Goal: Task Accomplishment & Management: Manage account settings

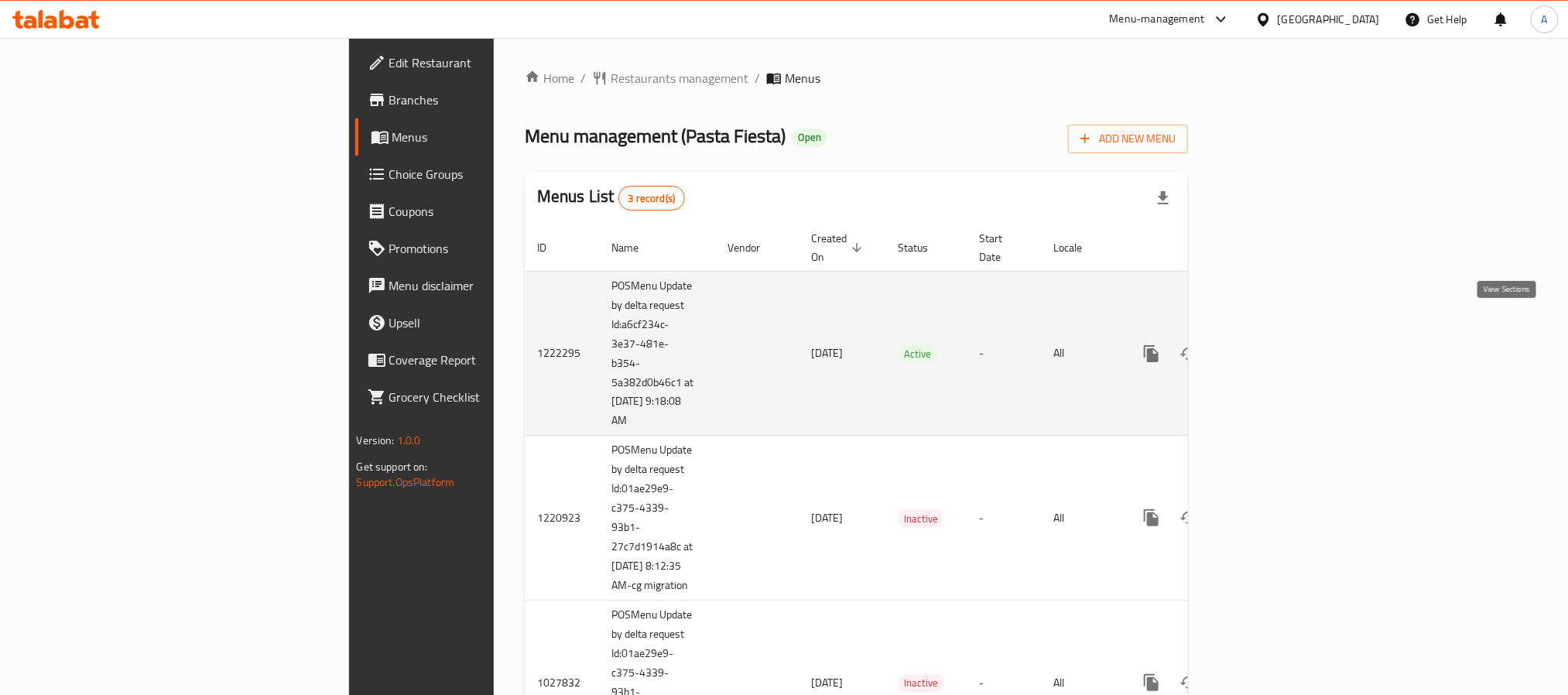
click at [1272, 344] on icon "enhanced table" at bounding box center [1263, 353] width 18 height 18
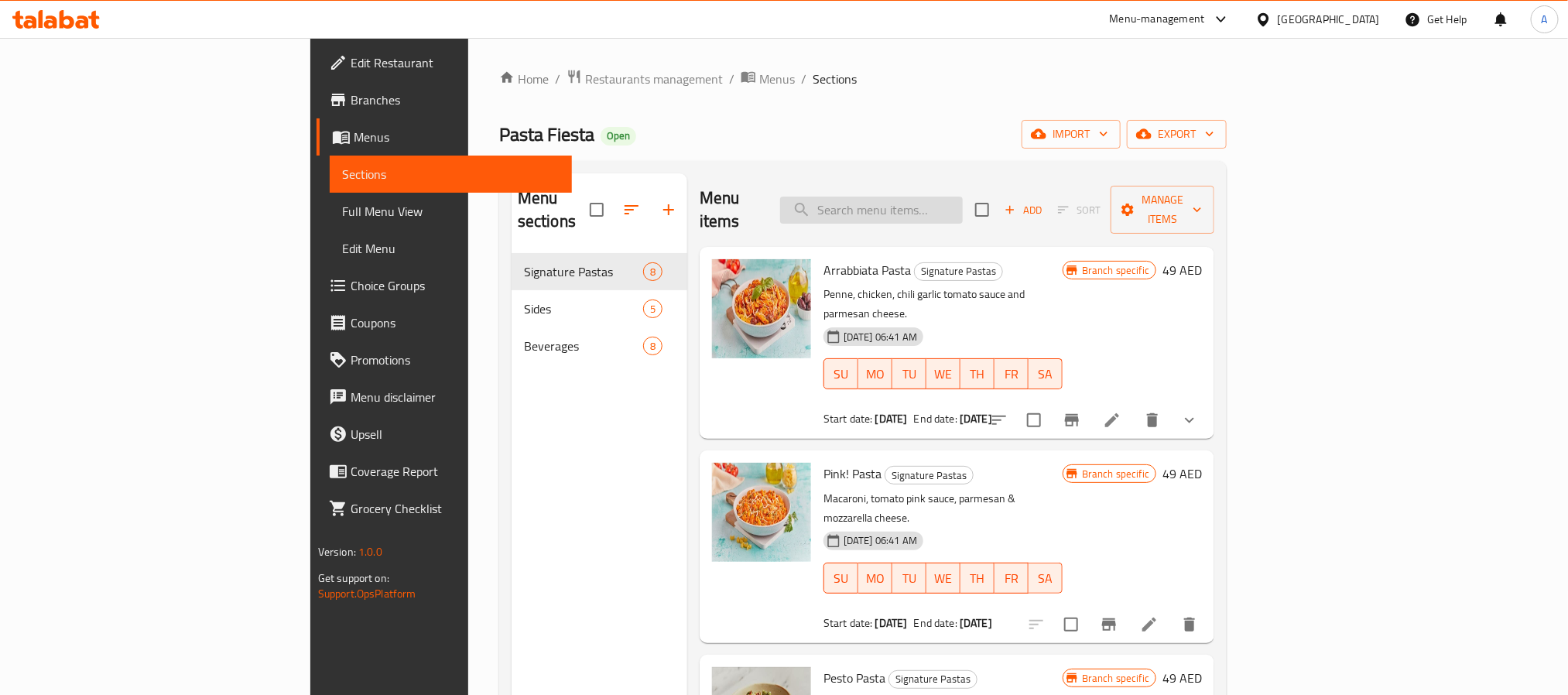
click at [963, 197] on input "search" at bounding box center [871, 210] width 183 height 27
click at [963, 198] on input "search" at bounding box center [871, 210] width 183 height 27
paste input "Alfredo Pasta"
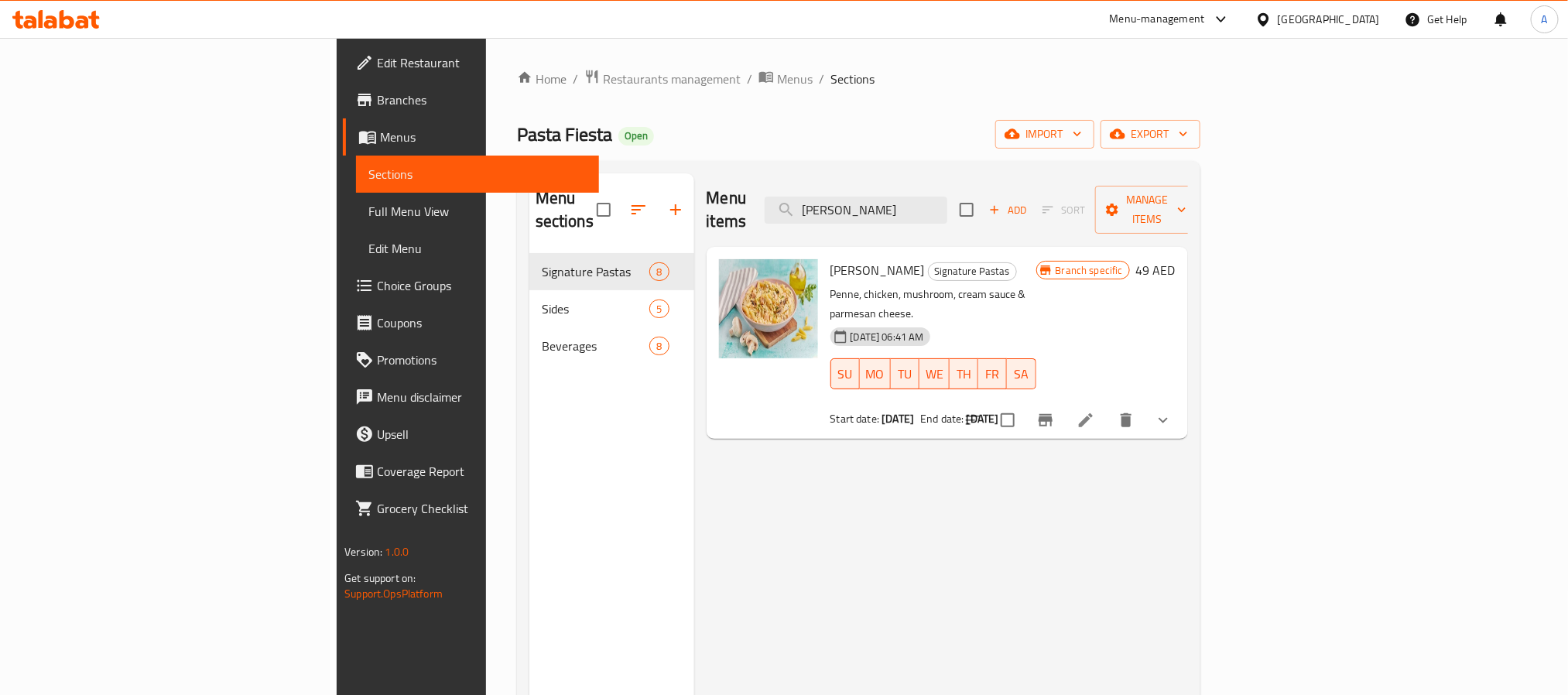
type input "Alfredo Pasta"
click at [1173, 411] on icon "show more" at bounding box center [1162, 419] width 18 height 18
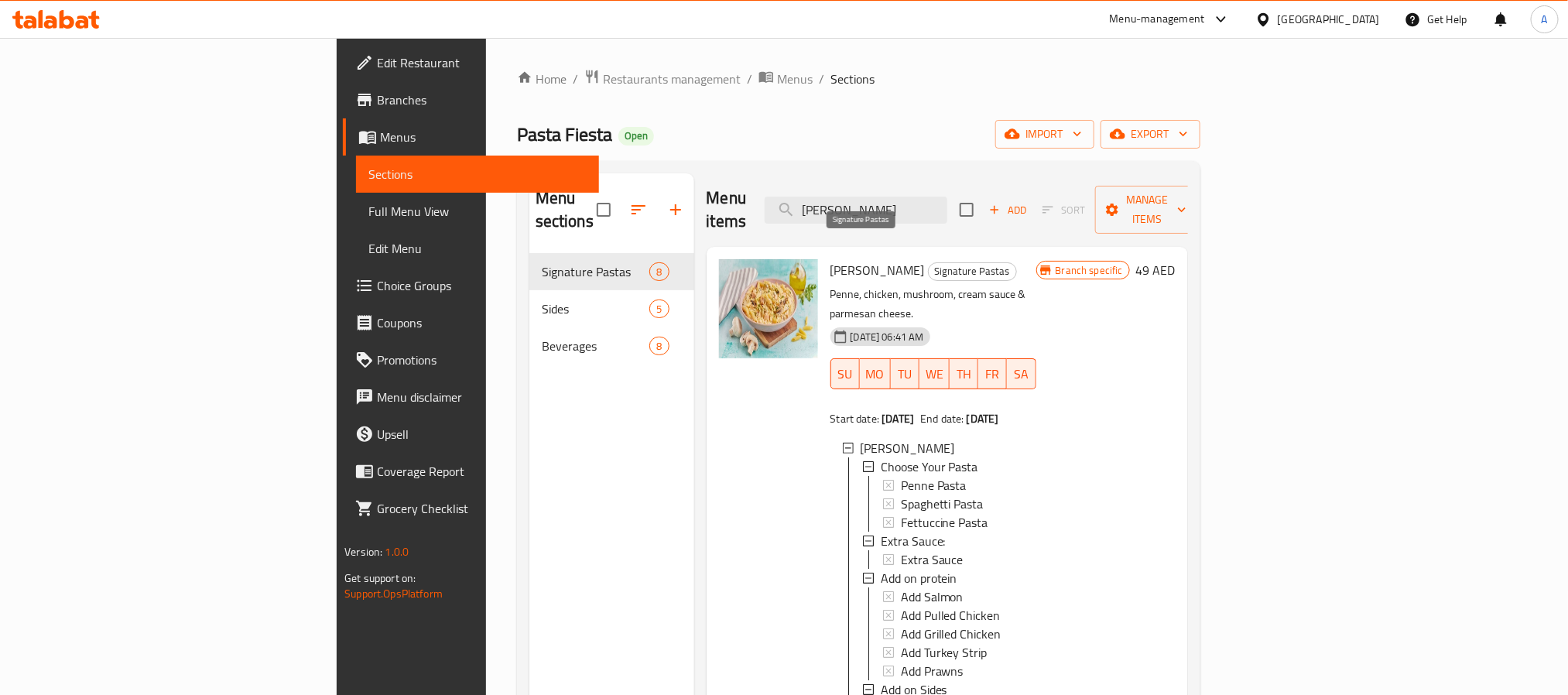
click at [929, 263] on span "Signature Pastas" at bounding box center [973, 271] width 88 height 18
copy span "Signature Pastas"
click at [947, 197] on input "Alfredo Pasta" at bounding box center [856, 210] width 183 height 27
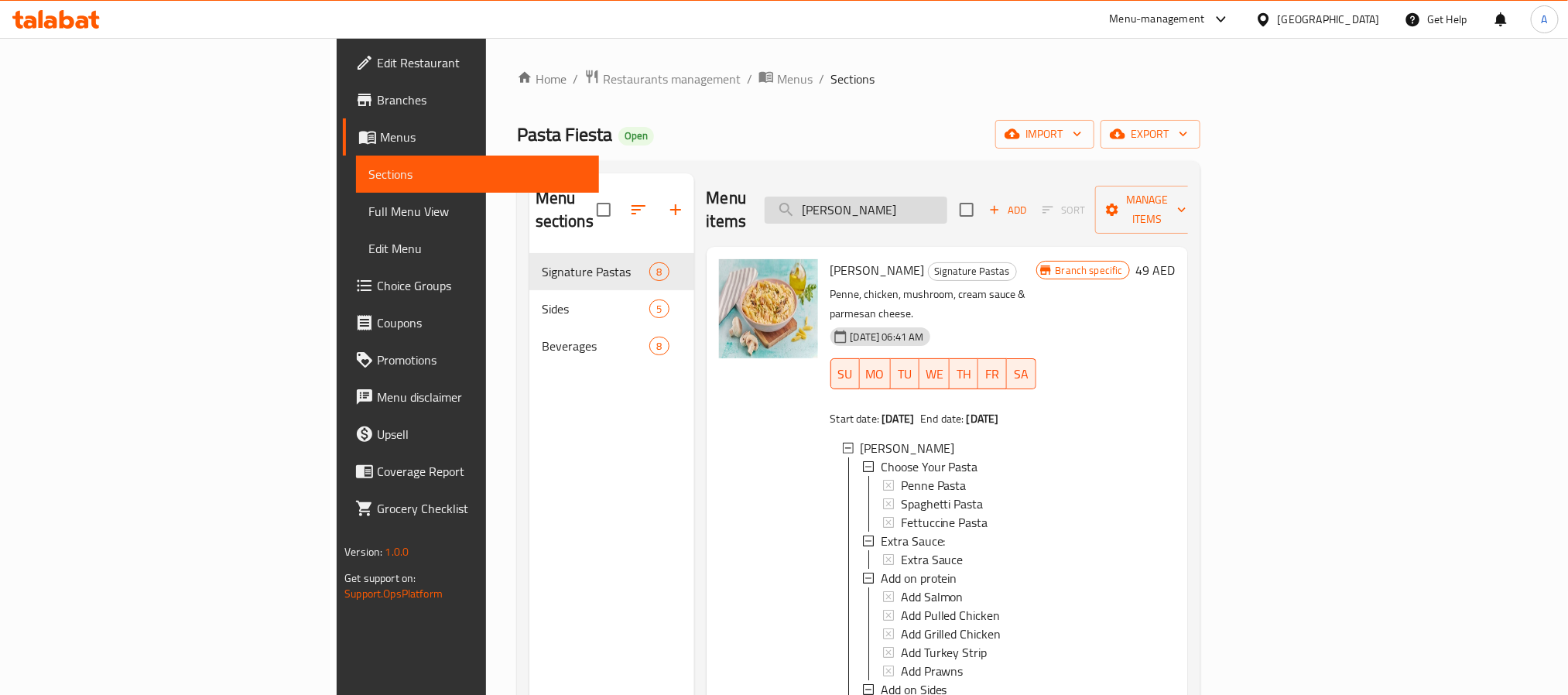
click at [947, 197] on input "Alfredo Pasta" at bounding box center [856, 210] width 183 height 27
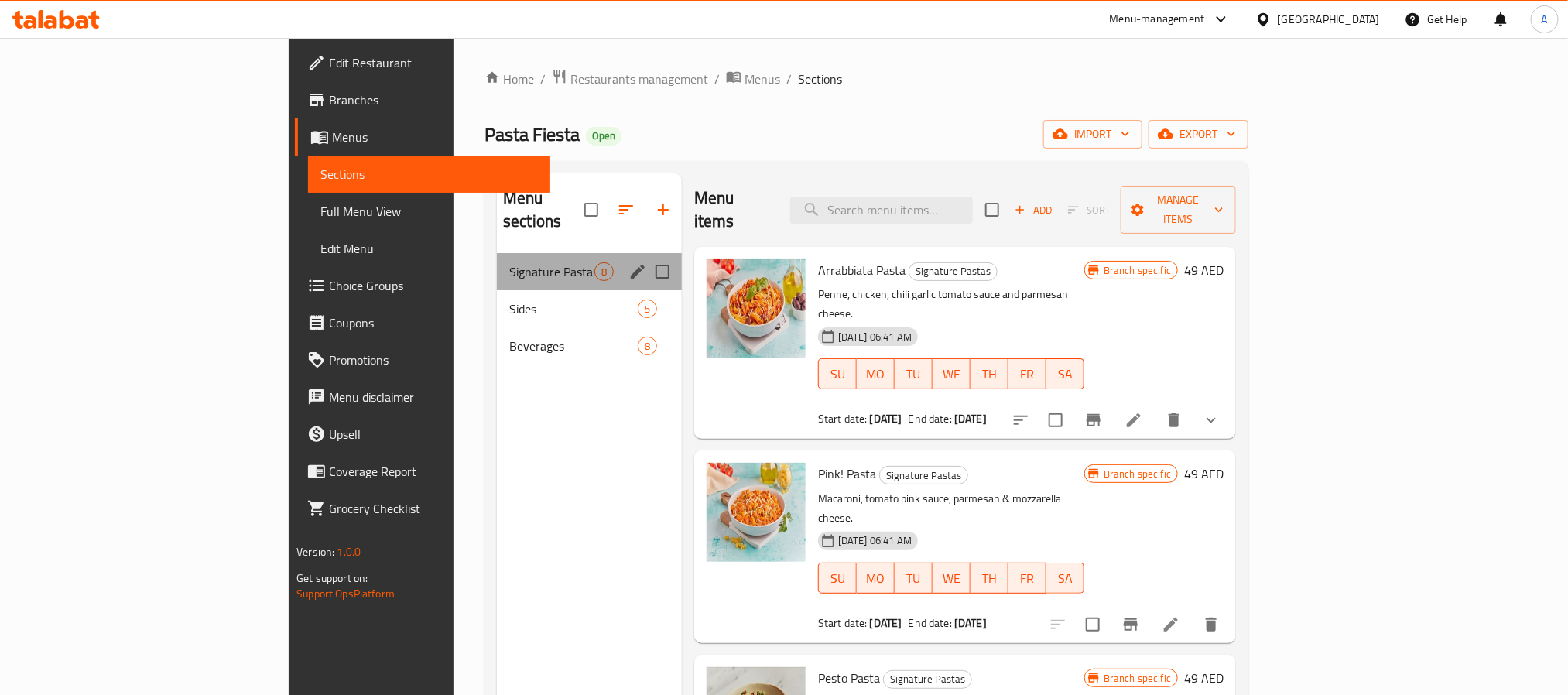
click at [497, 253] on div "Signature Pastas 8" at bounding box center [589, 271] width 185 height 37
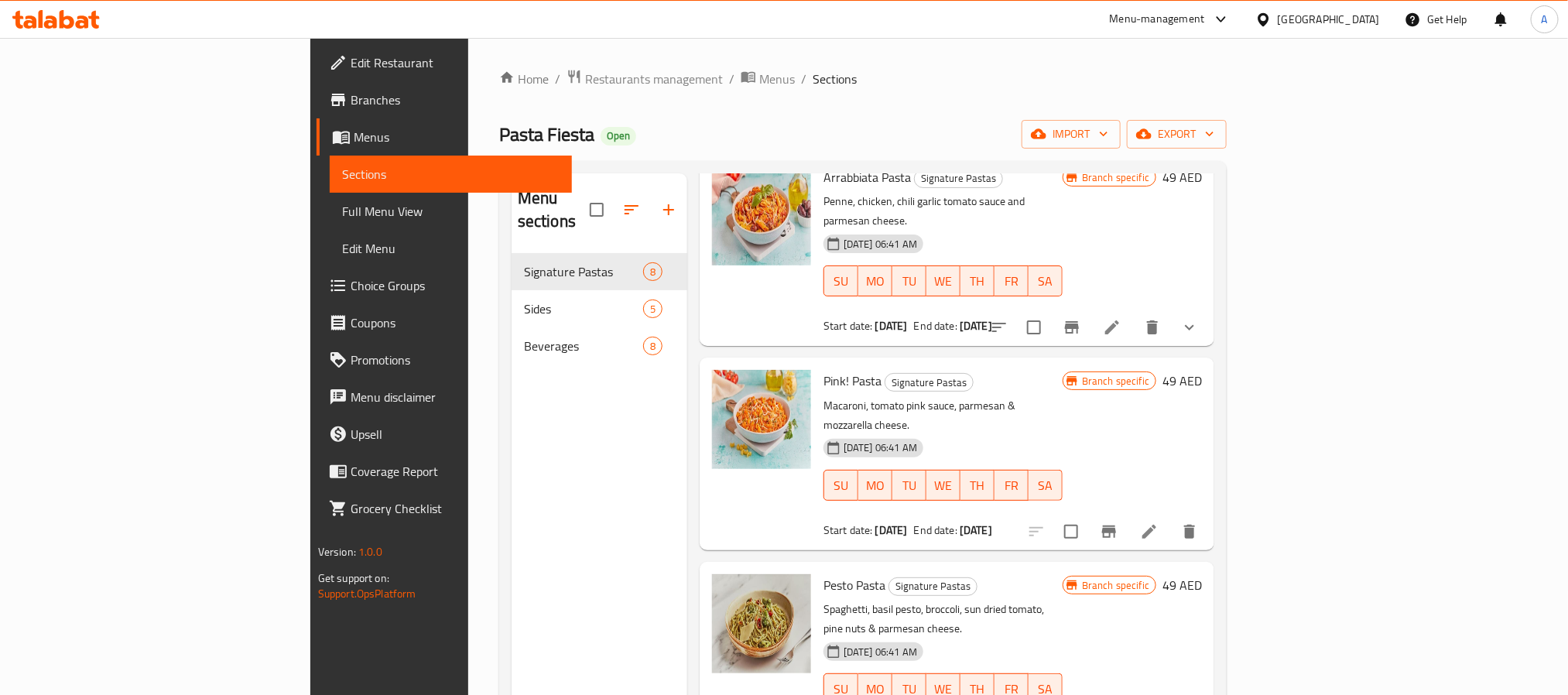
scroll to position [116, 0]
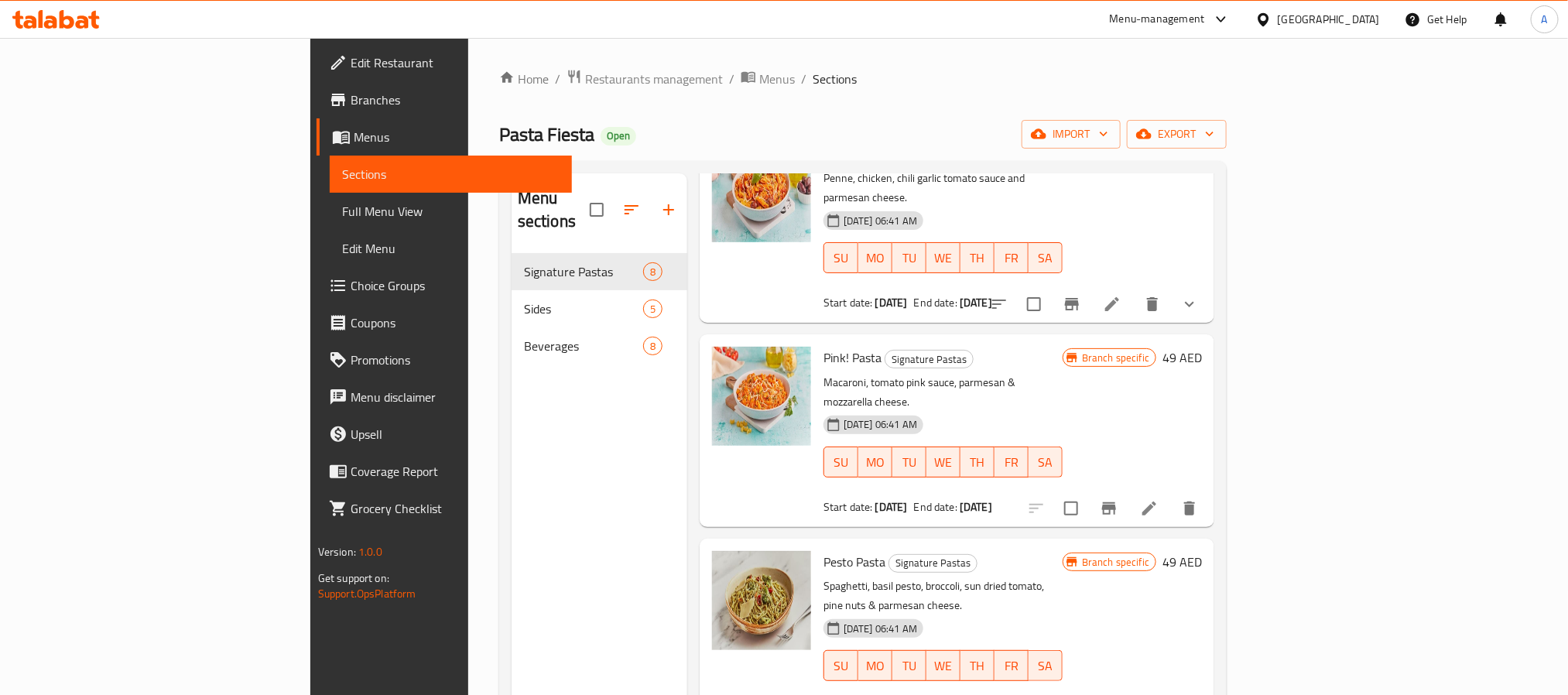
click at [1208, 286] on button "show more" at bounding box center [1189, 304] width 37 height 37
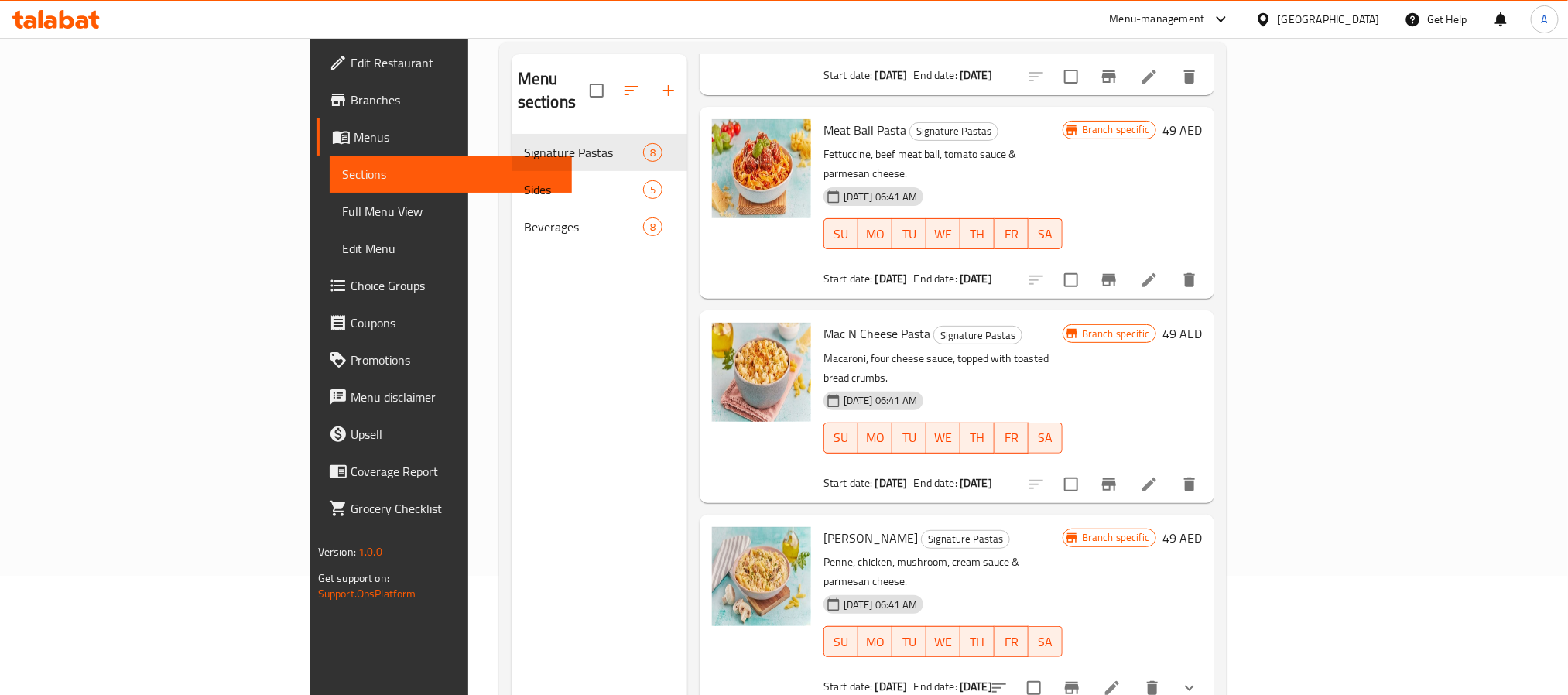
scroll to position [217, 0]
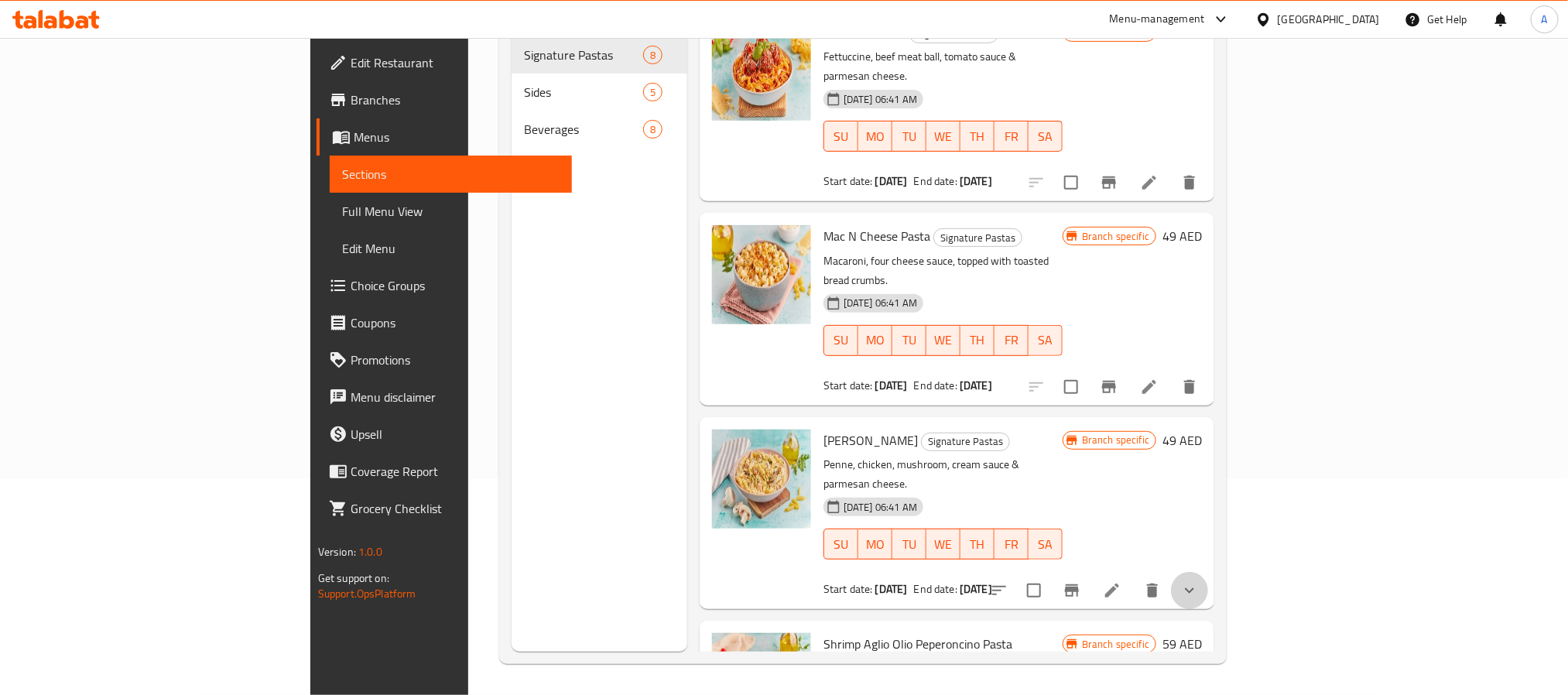
click at [1208, 572] on button "show more" at bounding box center [1189, 590] width 37 height 37
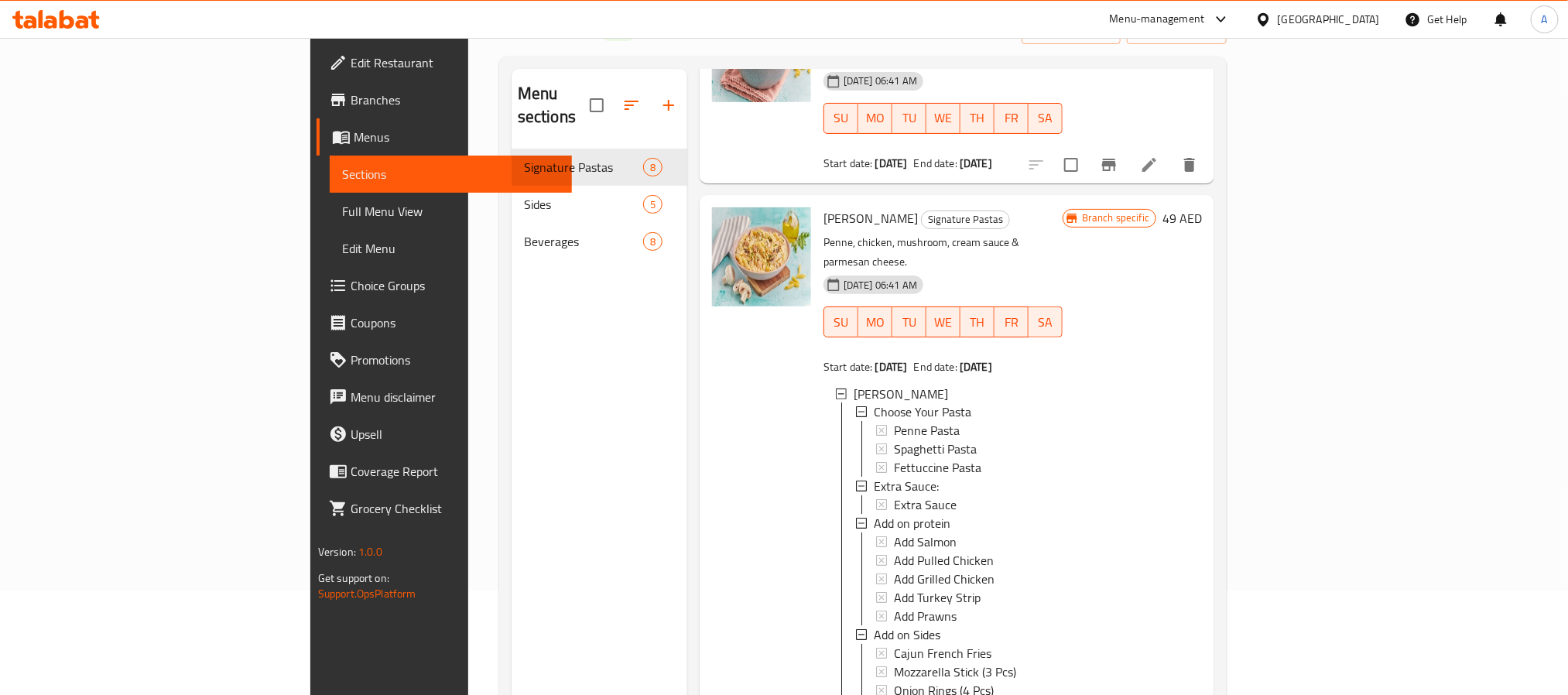
scroll to position [0, 0]
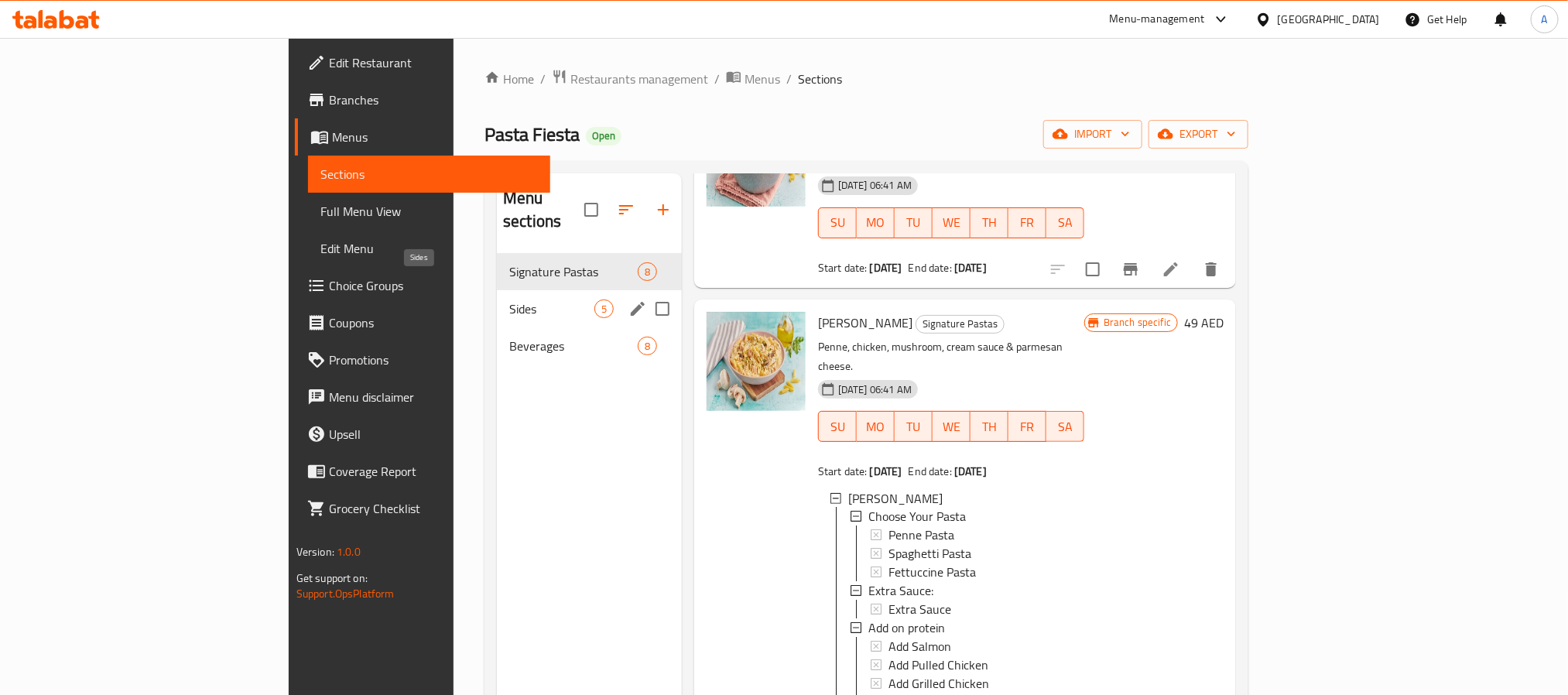
click at [510, 300] on span "Sides" at bounding box center [552, 309] width 85 height 18
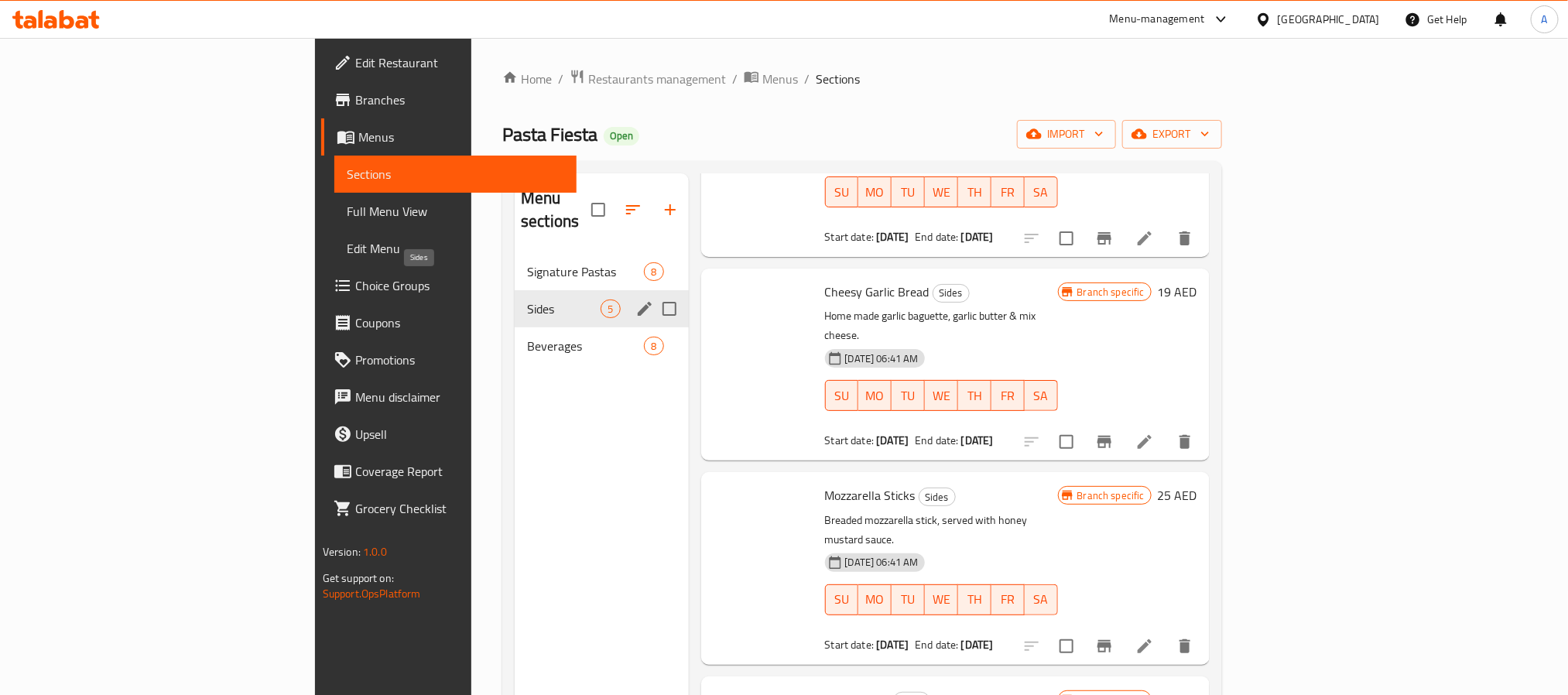
scroll to position [265, 0]
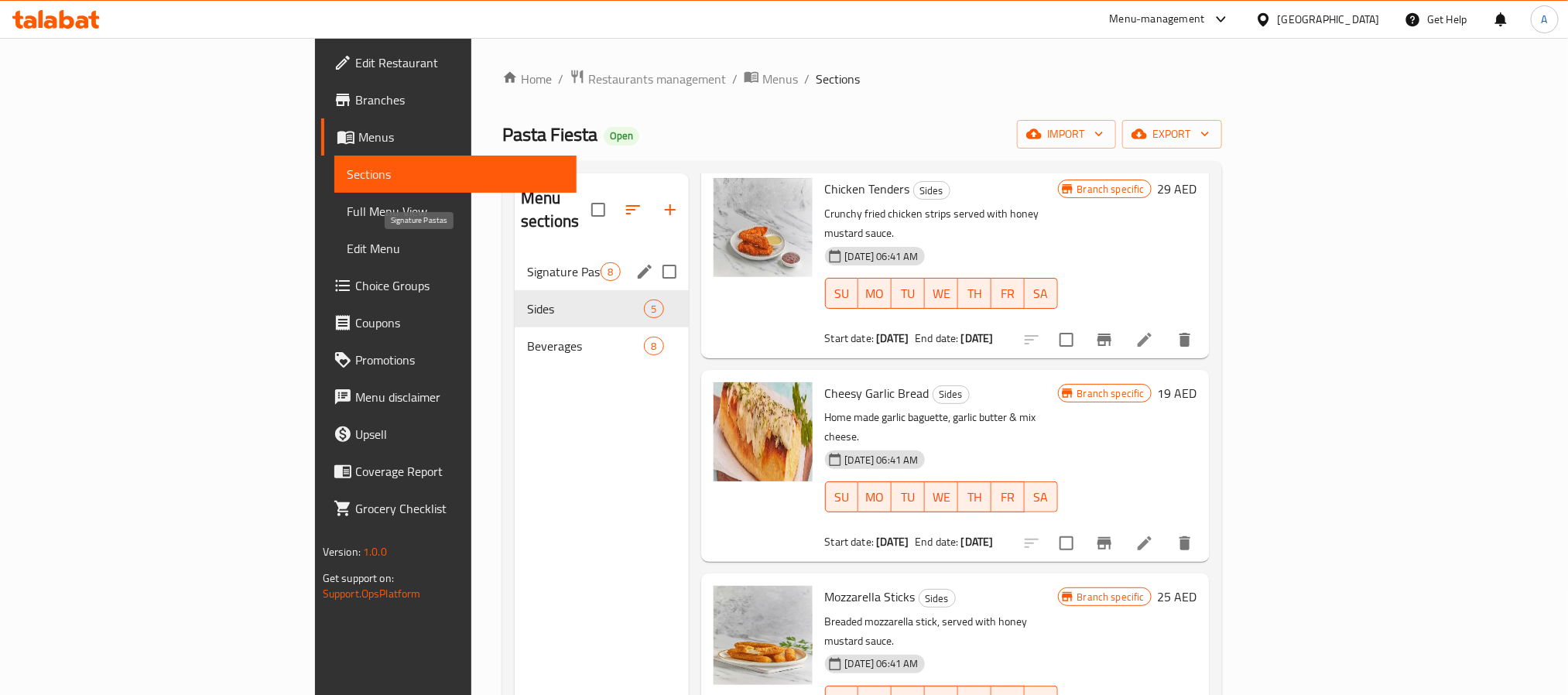
click at [527, 263] on span "Signature Pastas" at bounding box center [563, 271] width 74 height 18
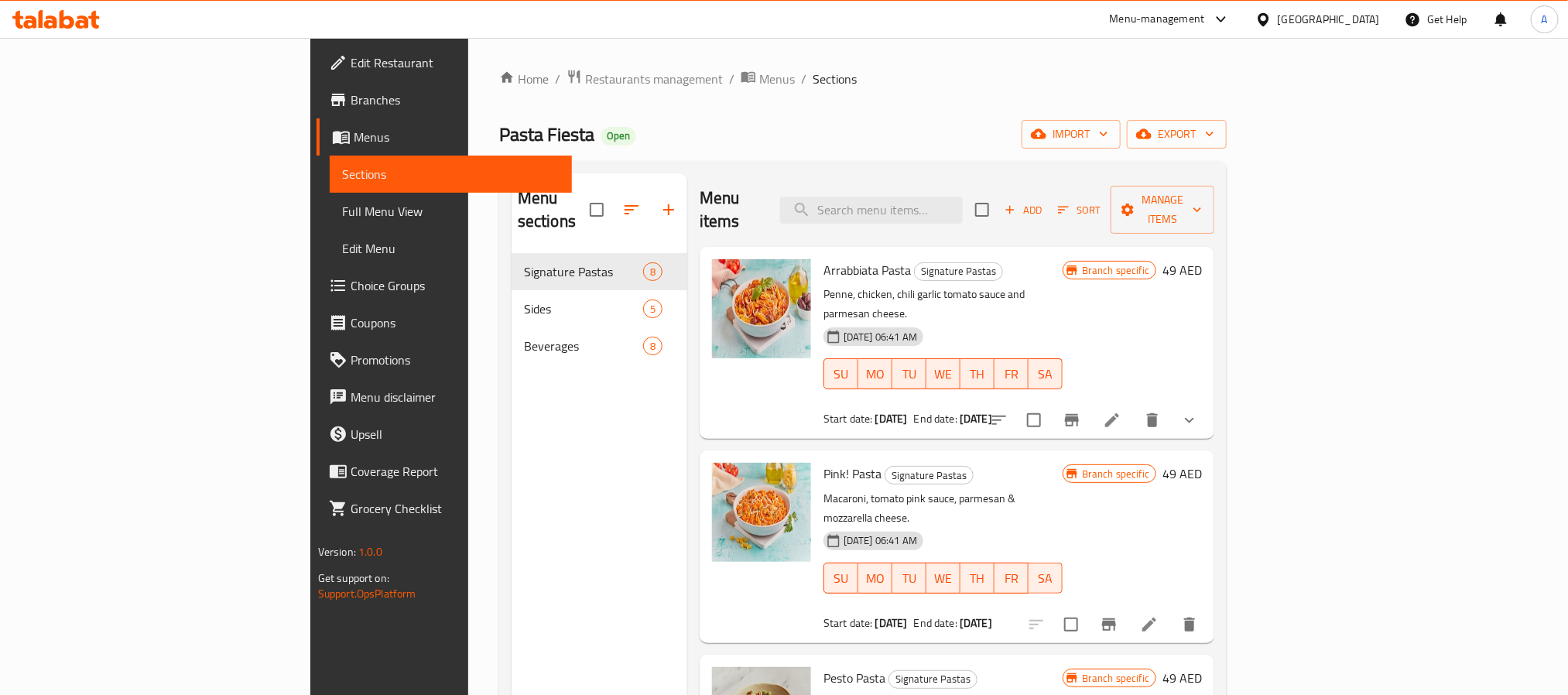
click at [1199, 411] on icon "show more" at bounding box center [1189, 419] width 18 height 18
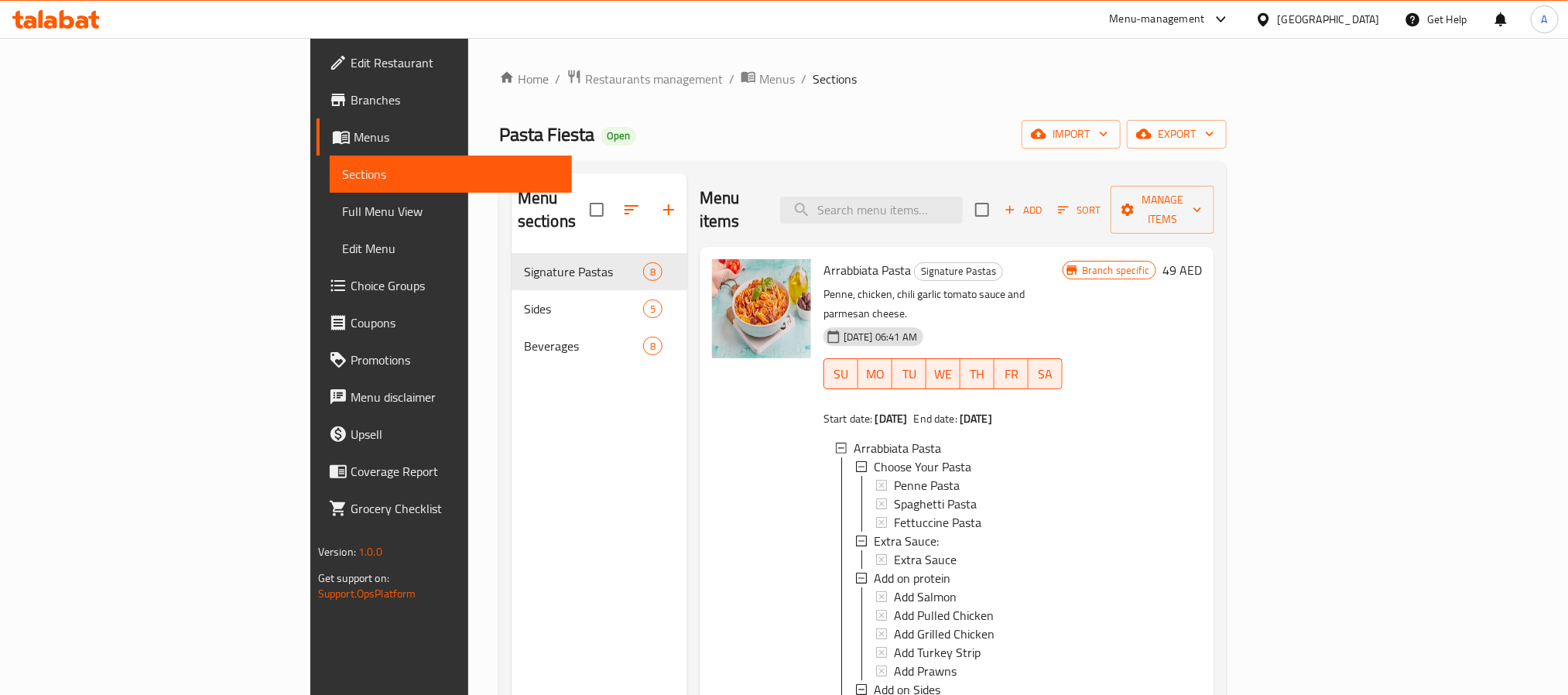
click at [351, 98] on span "Branches" at bounding box center [455, 99] width 209 height 18
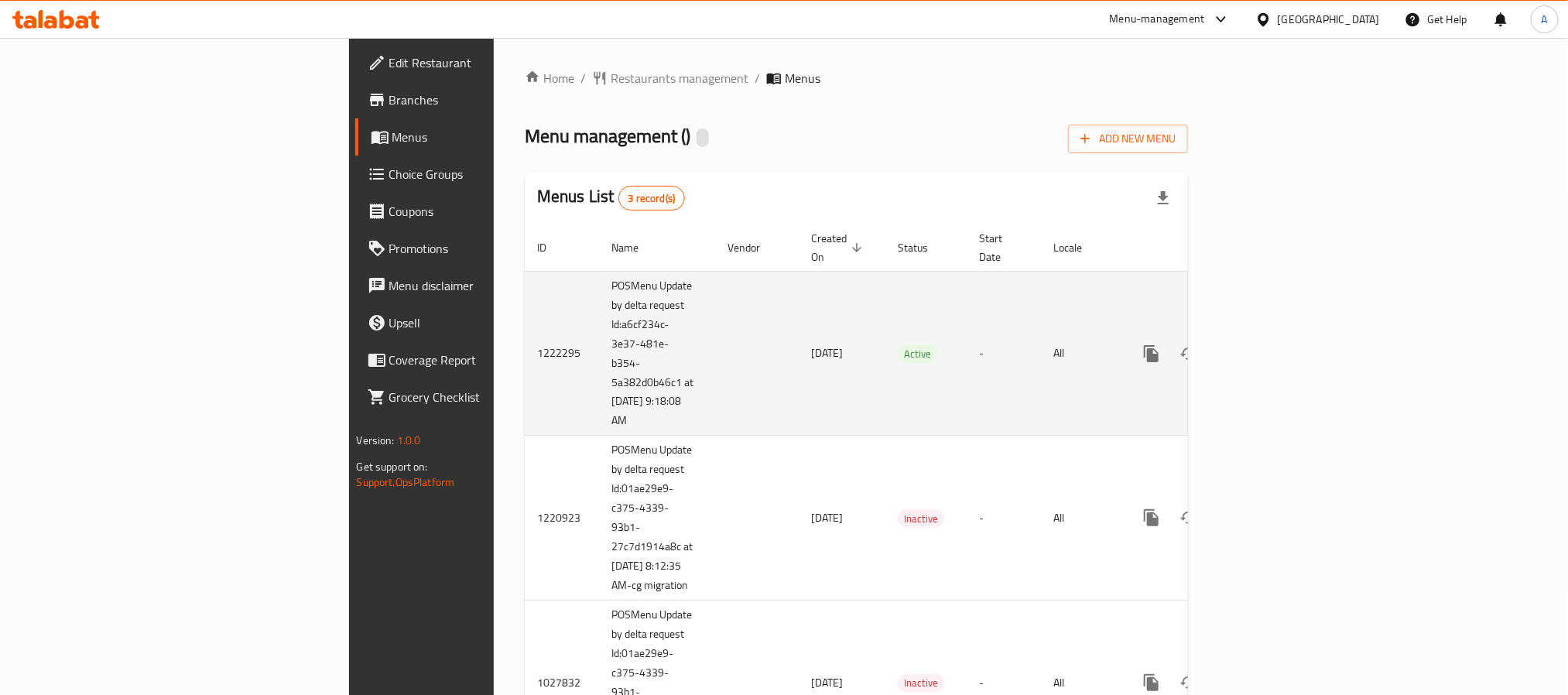
click at [1282, 335] on link "enhanced table" at bounding box center [1263, 354] width 37 height 37
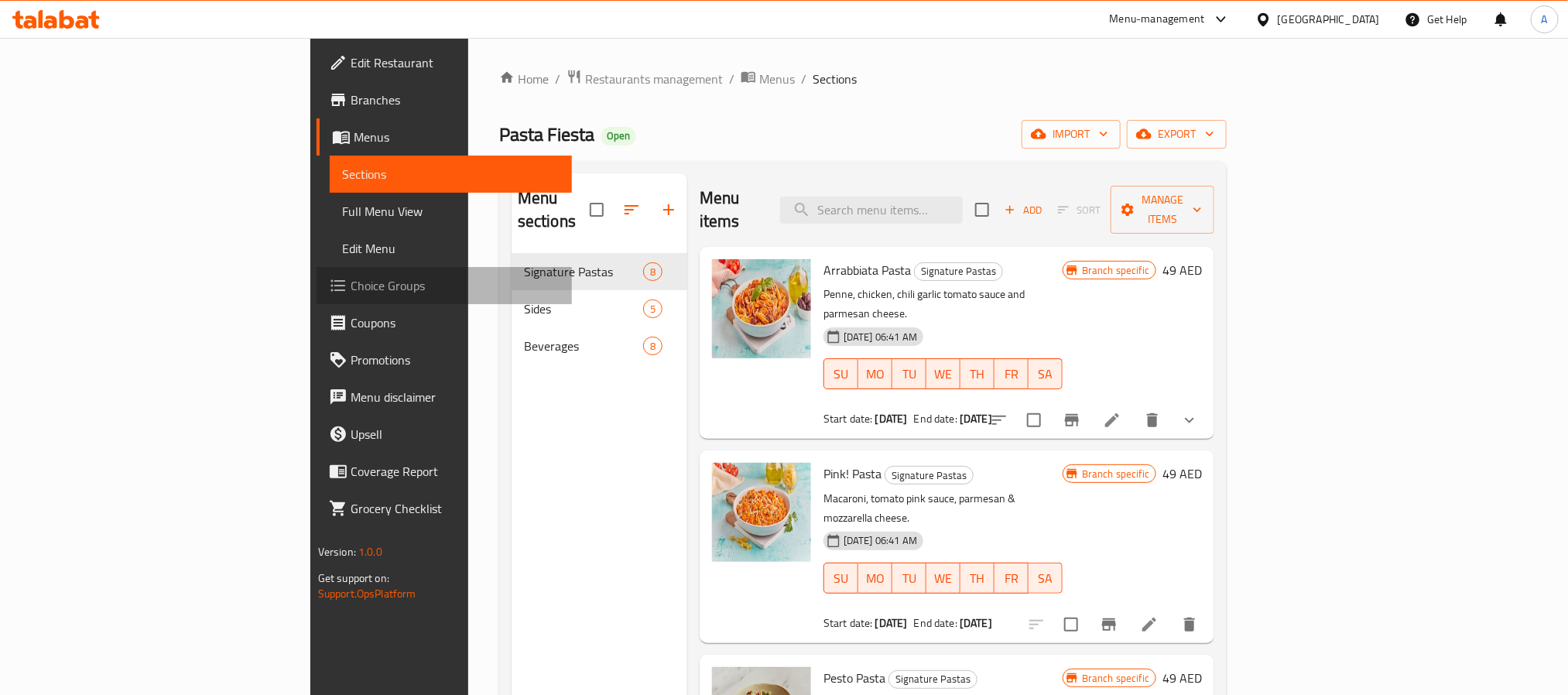
click at [351, 283] on span "Choice Groups" at bounding box center [455, 285] width 209 height 18
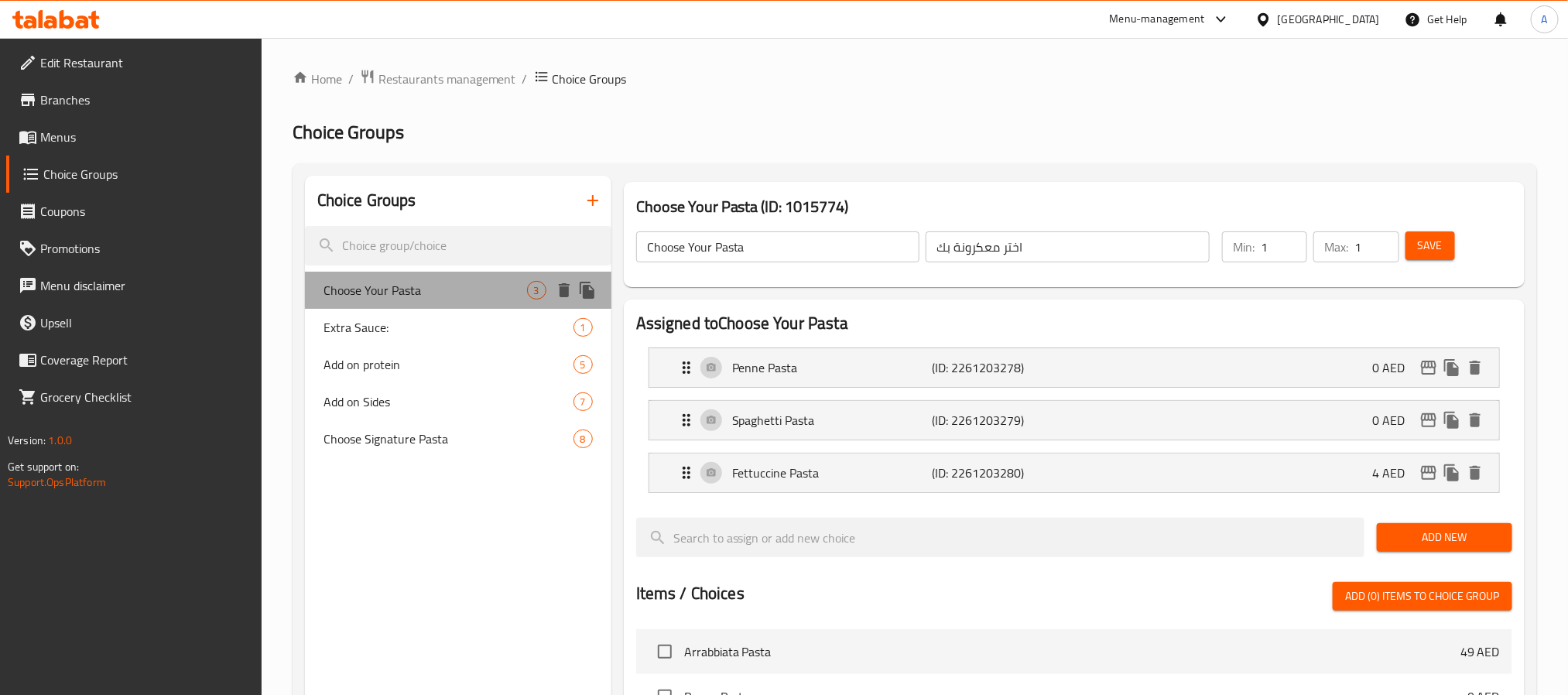
click at [408, 289] on span "Choose Your Pasta" at bounding box center [425, 289] width 204 height 18
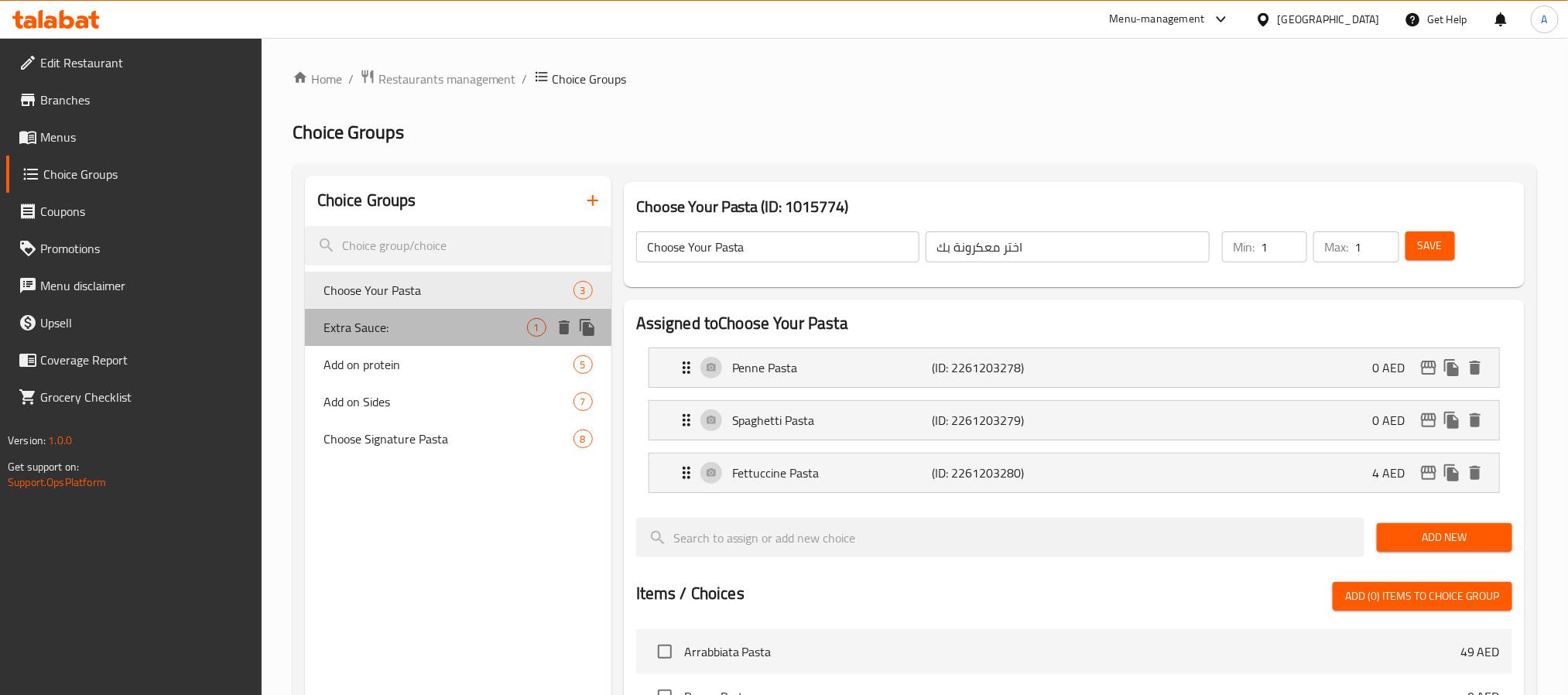
click at [393, 328] on span "Extra Sauce:" at bounding box center [425, 327] width 204 height 18
type input "Extra Sauce:"
type input "صوص إضافي:"
type input "0"
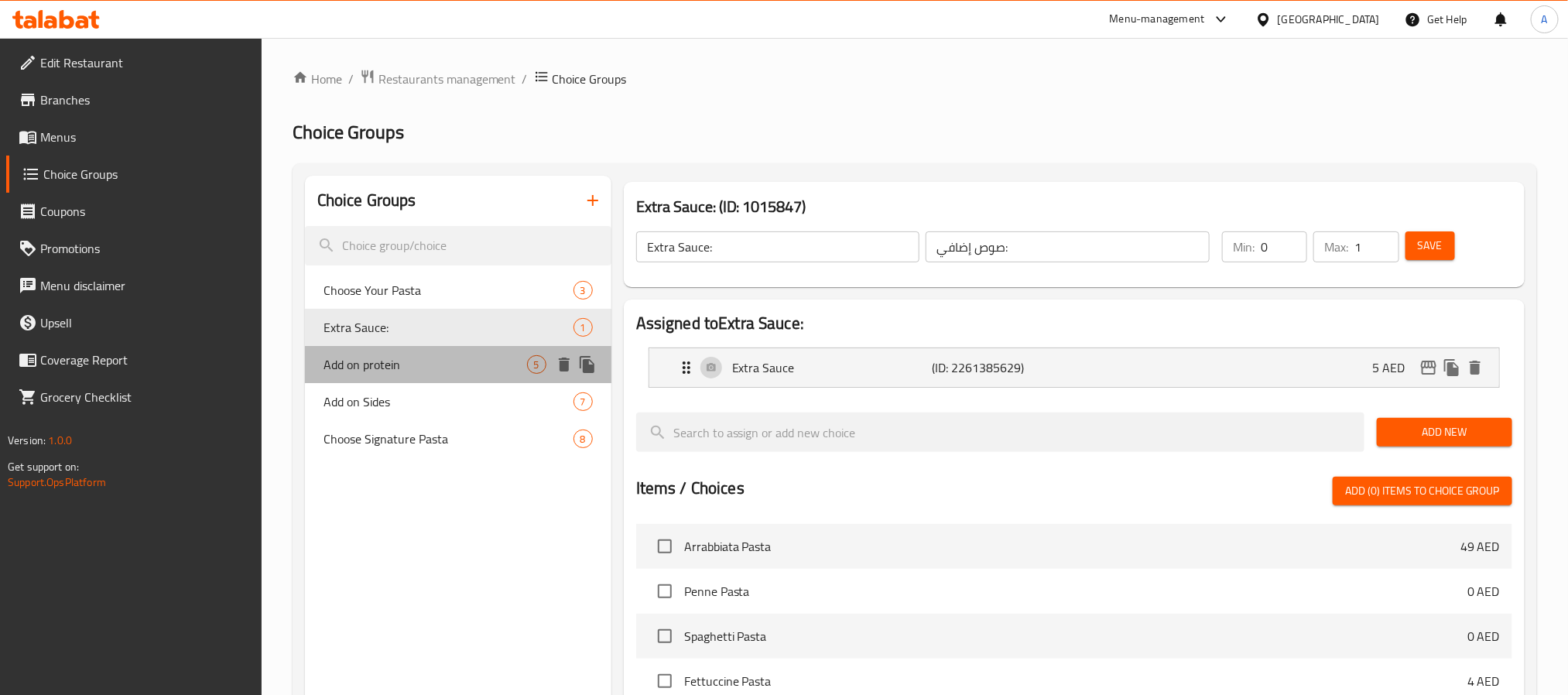
click at [400, 377] on div "Add on protein 5" at bounding box center [459, 364] width 307 height 37
type input "Add on protein"
type input "أضف بروتين:"
type input "5"
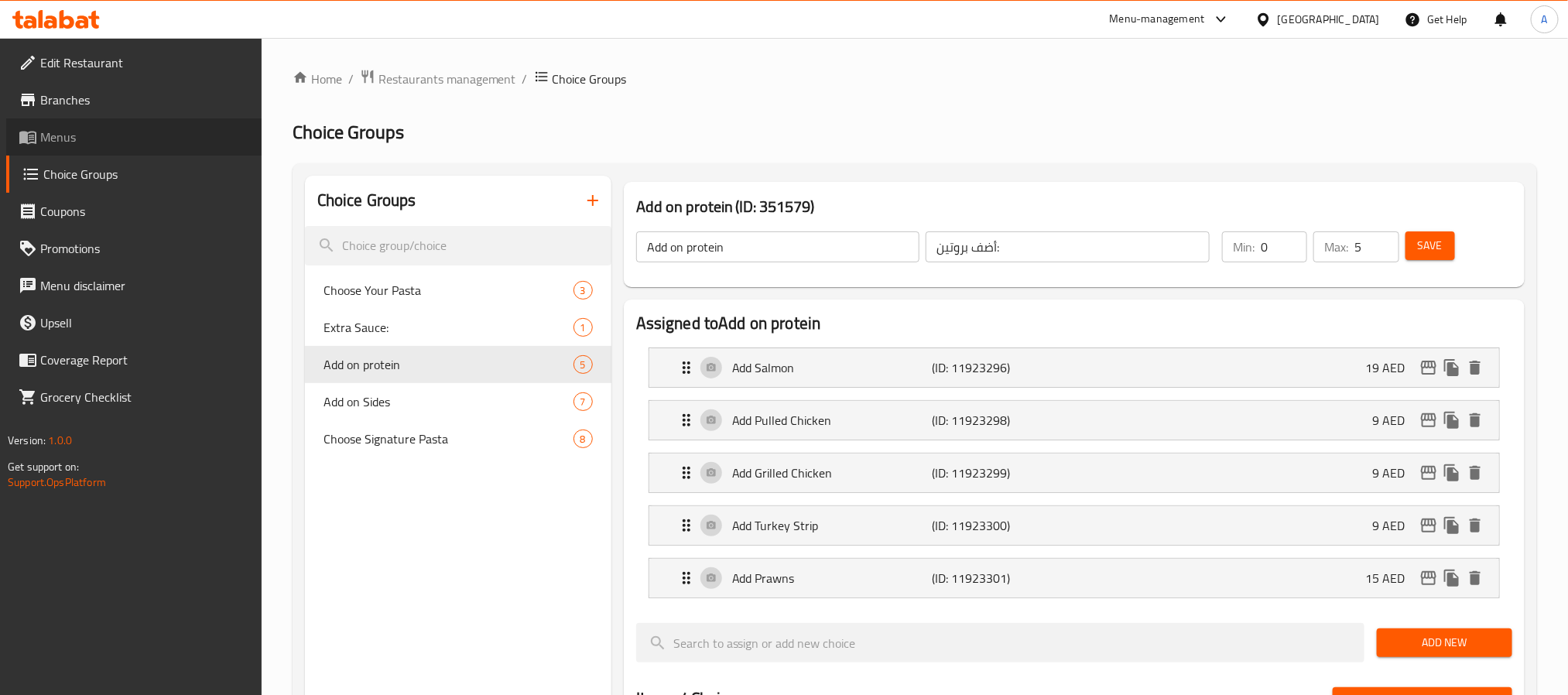
click at [83, 144] on span "Menus" at bounding box center [144, 136] width 209 height 18
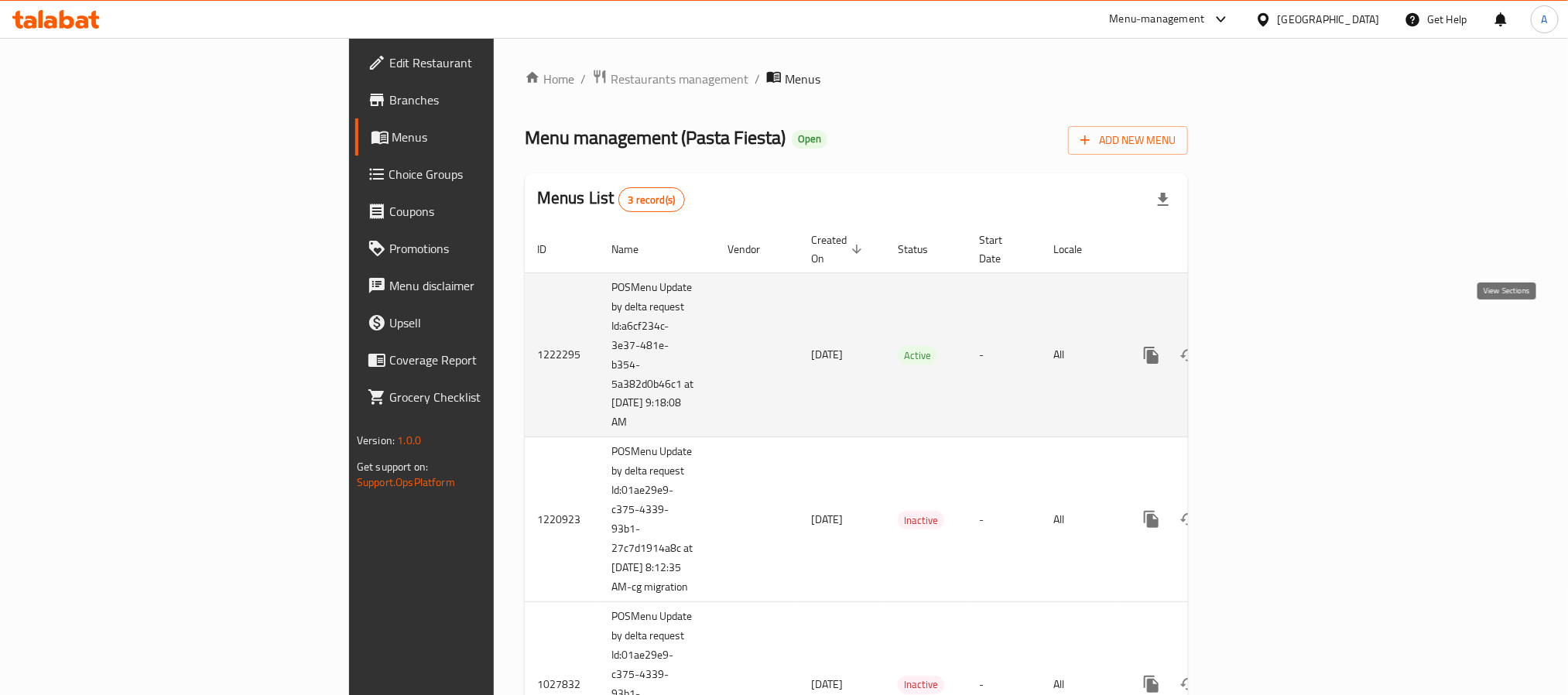
click at [1272, 346] on icon "enhanced table" at bounding box center [1263, 354] width 18 height 18
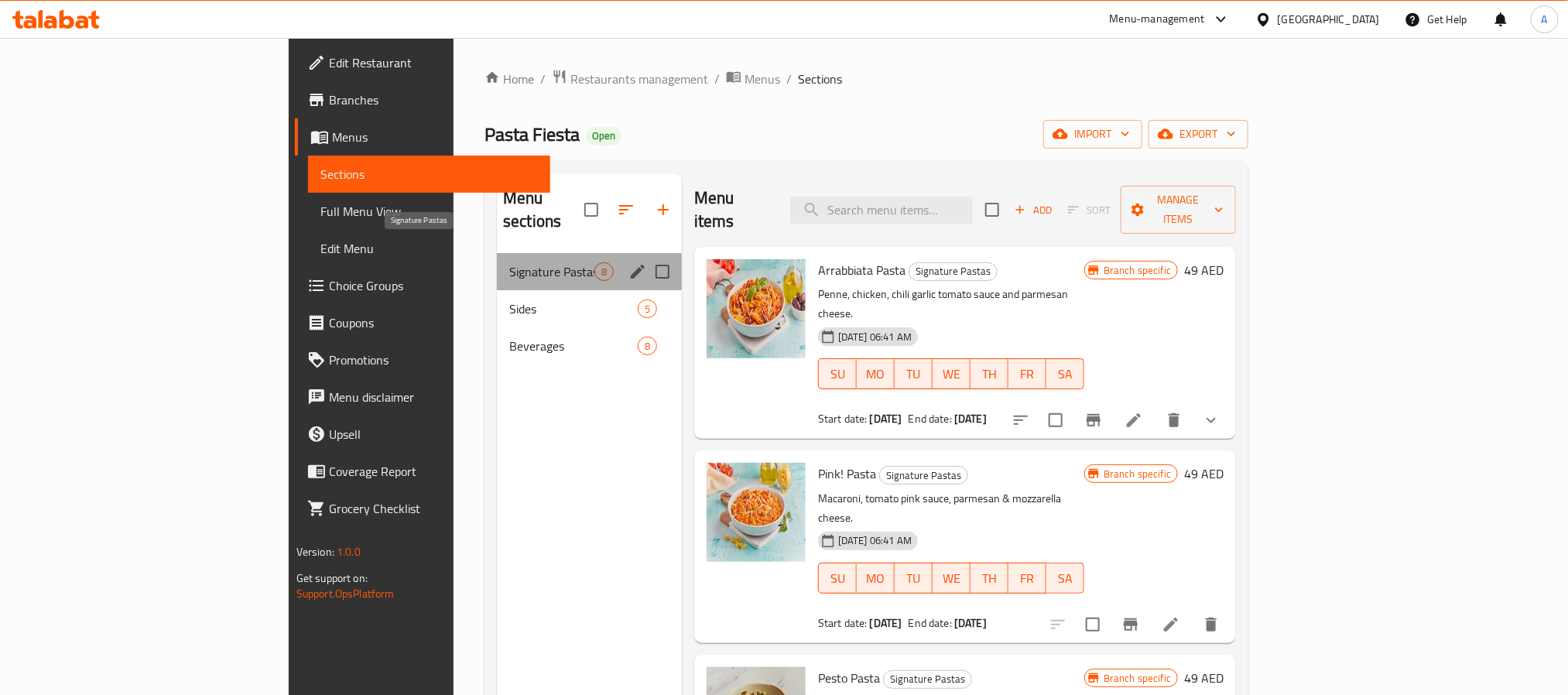
click at [510, 263] on span "Signature Pastas" at bounding box center [552, 271] width 85 height 18
click at [510, 336] on span "Beverages" at bounding box center [552, 345] width 85 height 18
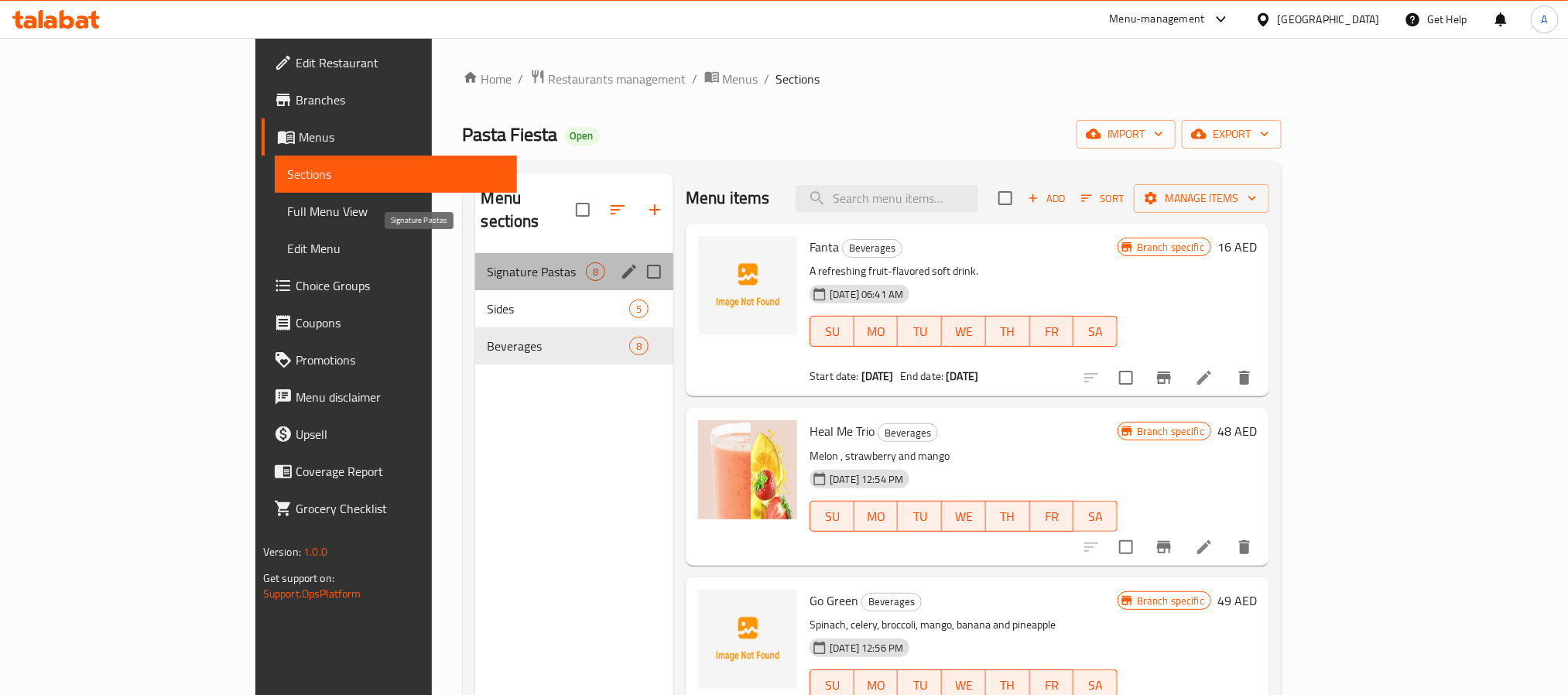
click at [488, 263] on span "Signature Pastas" at bounding box center [537, 271] width 99 height 18
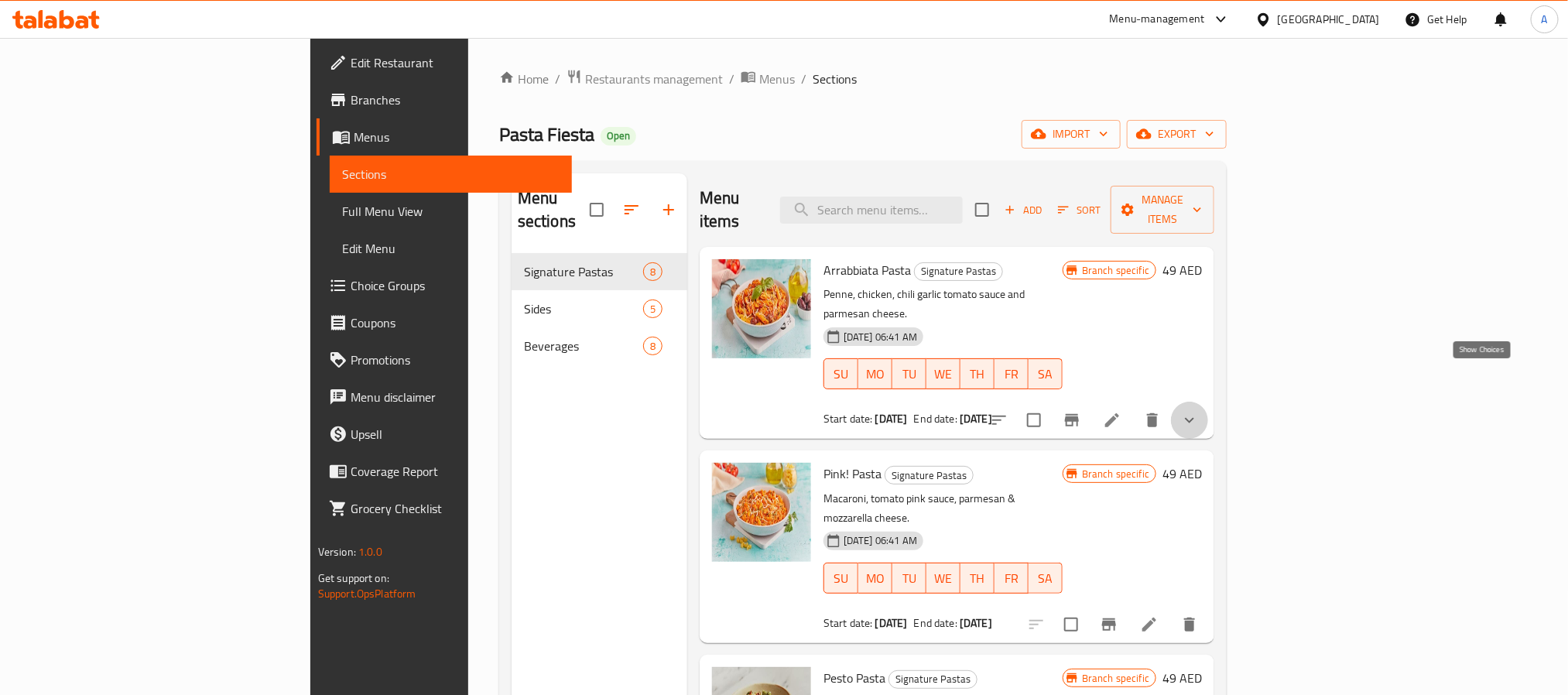
click at [1199, 411] on icon "show more" at bounding box center [1189, 419] width 18 height 18
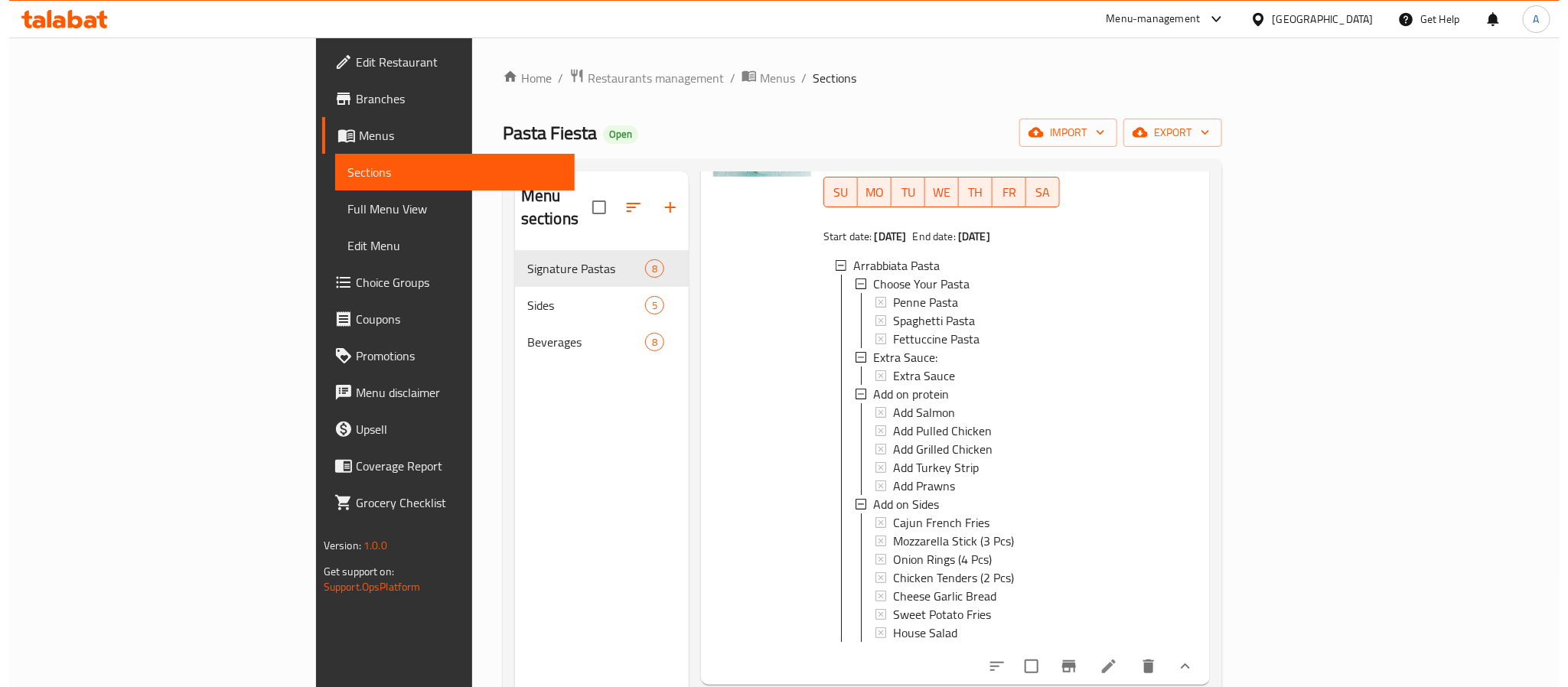
scroll to position [230, 0]
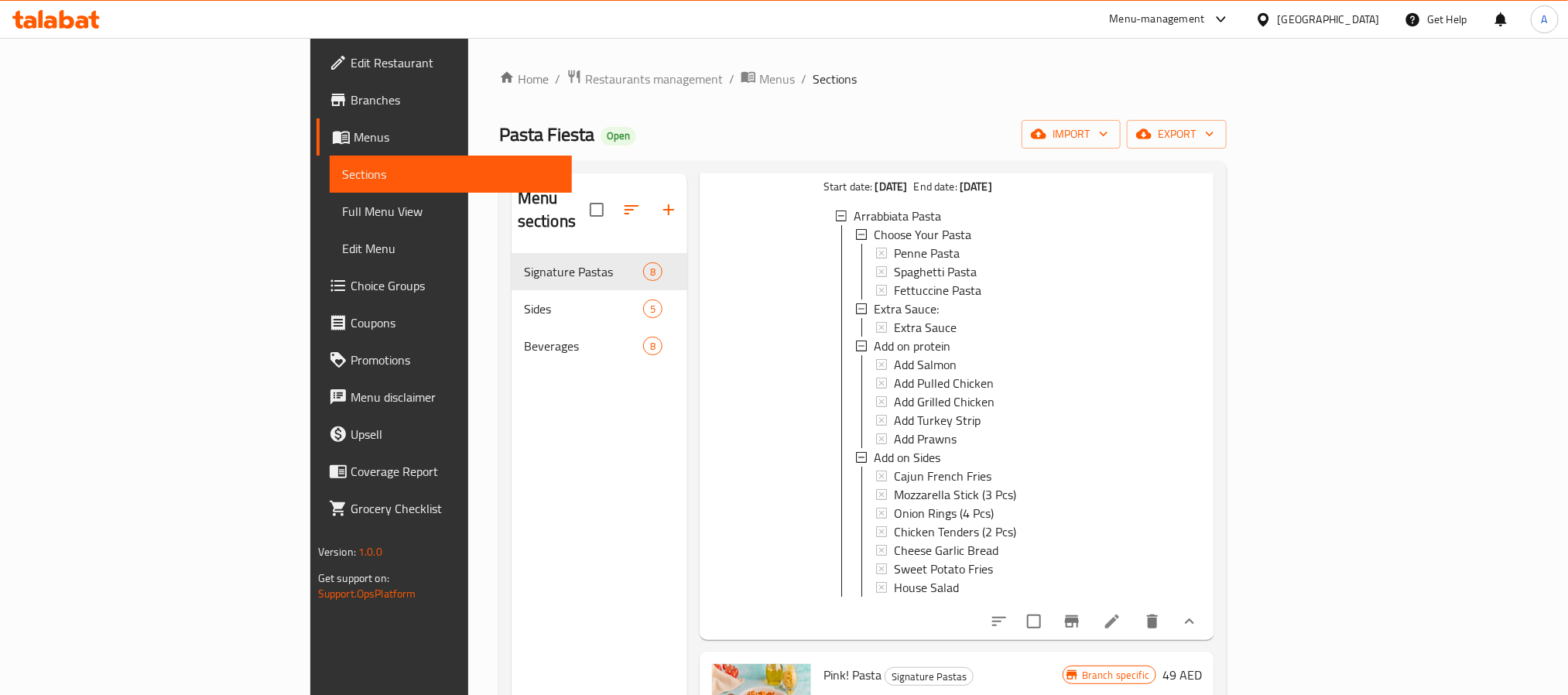
click at [1122, 612] on icon at bounding box center [1111, 620] width 18 height 18
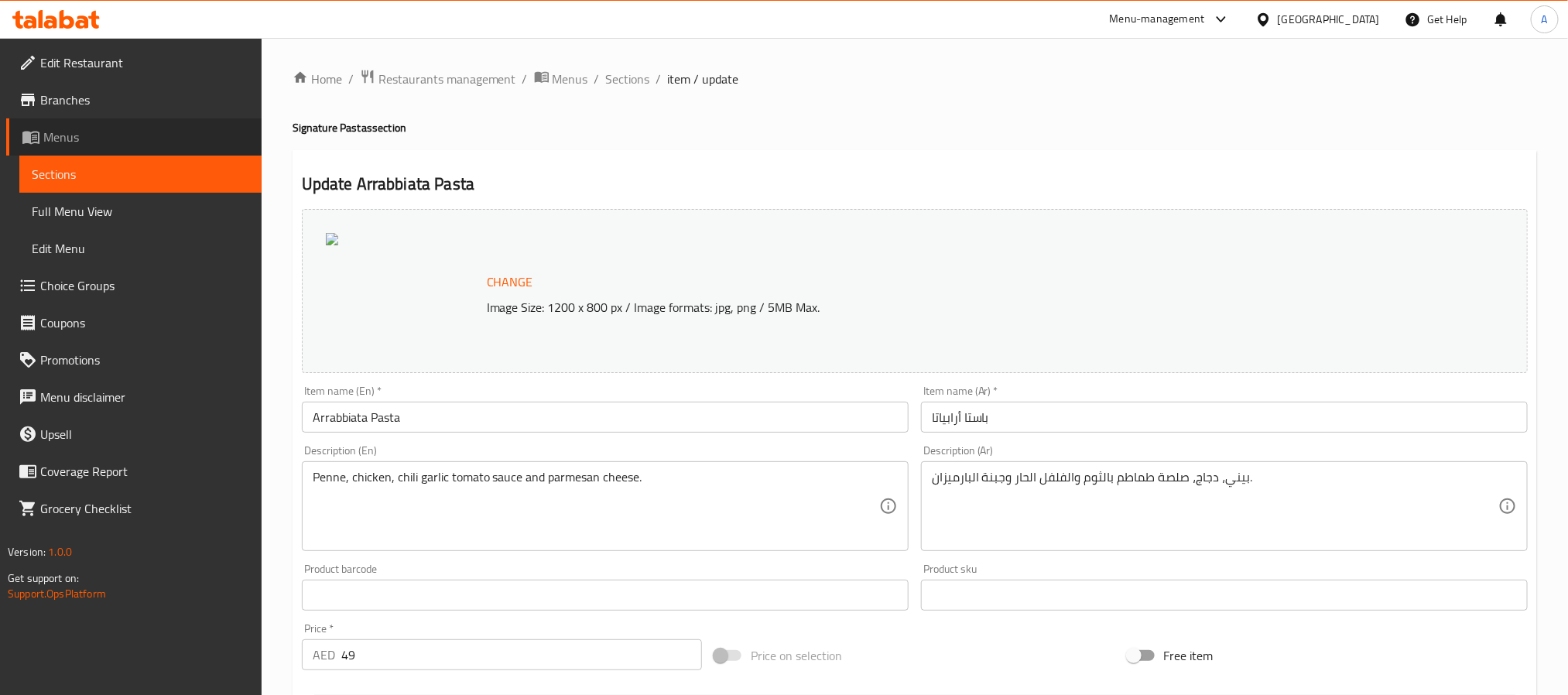
click at [140, 119] on link "Menus" at bounding box center [133, 137] width 256 height 37
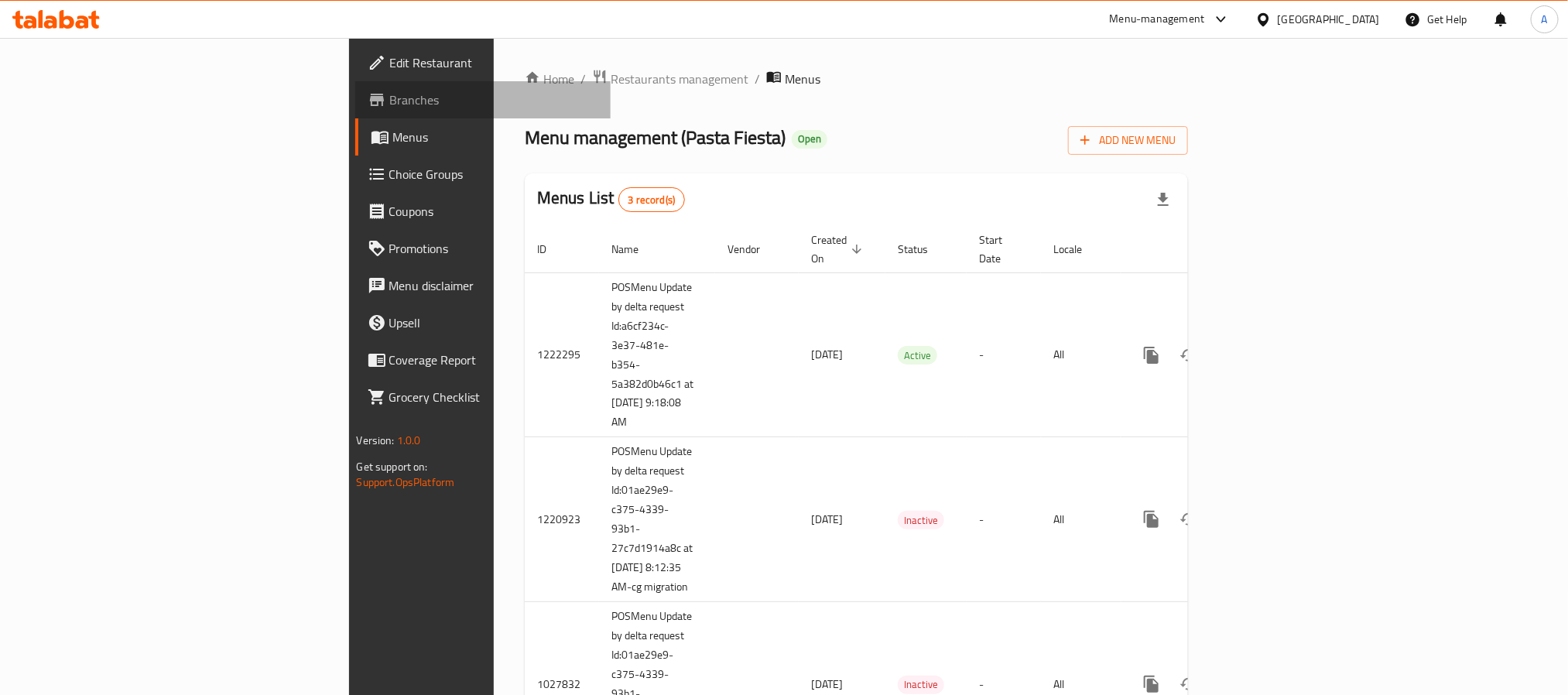
click at [389, 103] on span "Branches" at bounding box center [493, 99] width 209 height 18
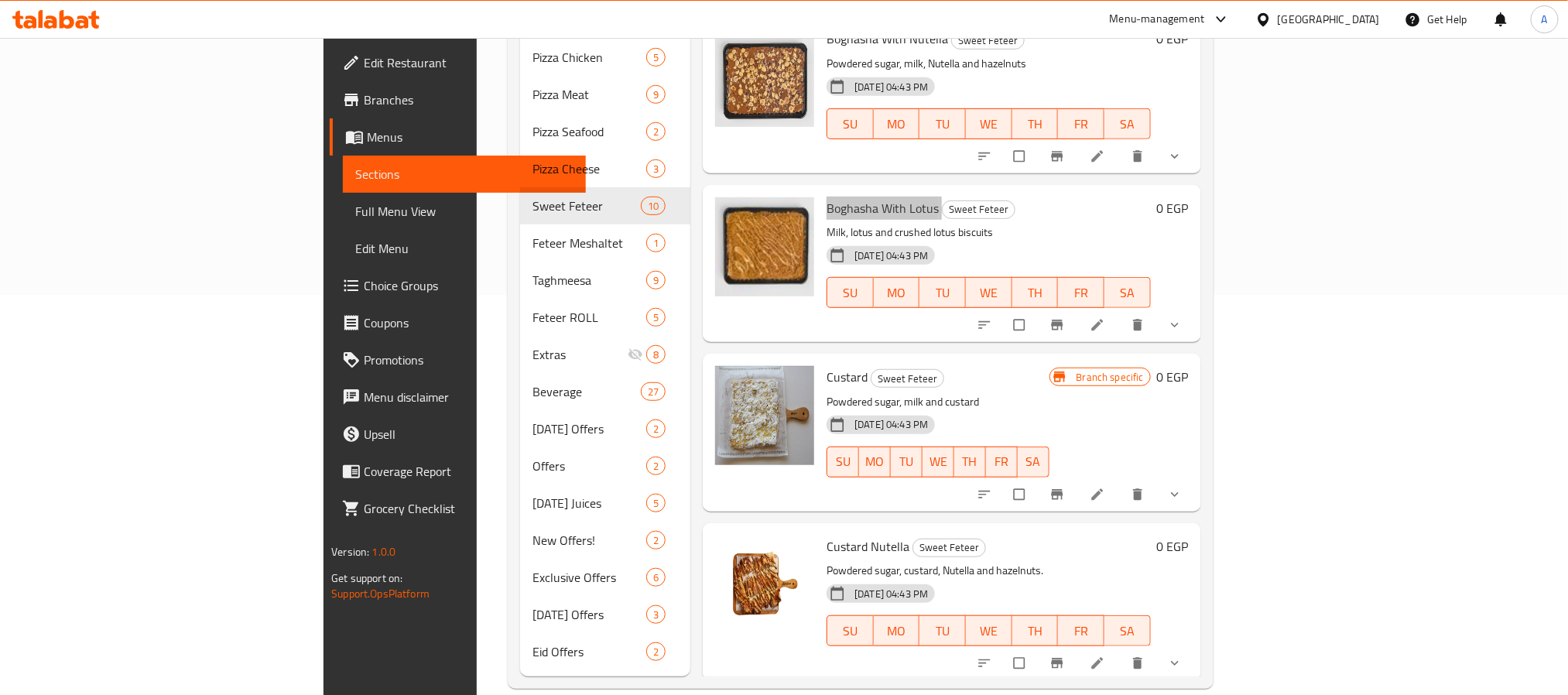
scroll to position [849, 0]
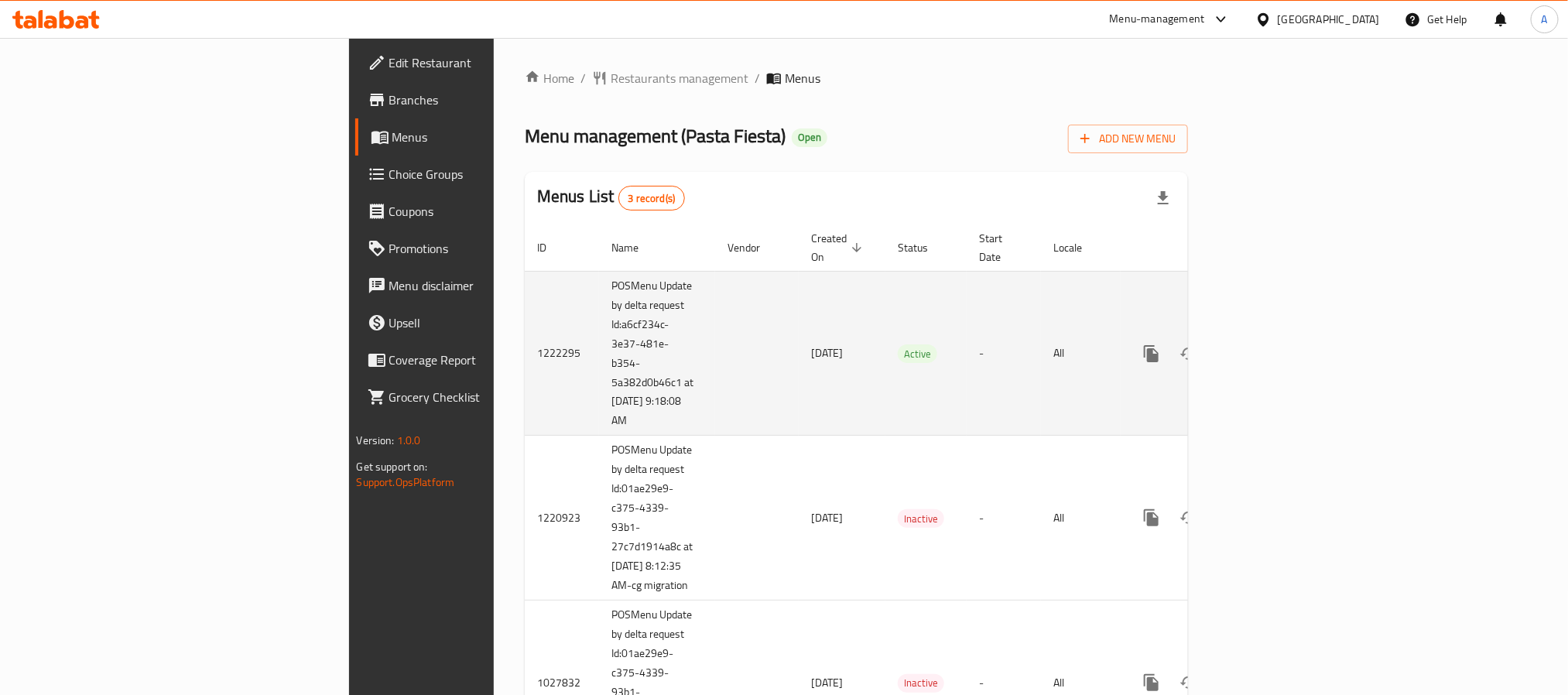
click at [1272, 344] on icon "enhanced table" at bounding box center [1263, 353] width 18 height 18
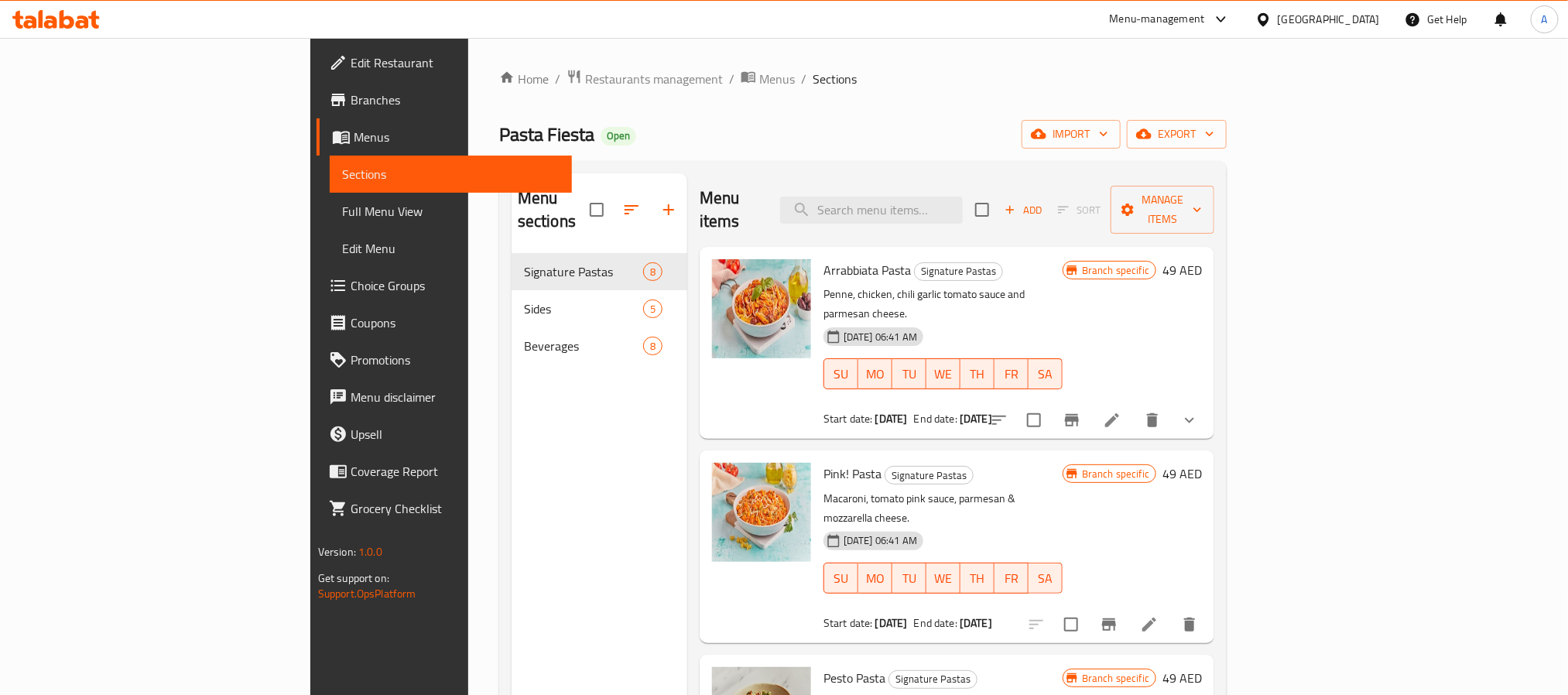
click at [351, 286] on span "Choice Groups" at bounding box center [455, 285] width 209 height 18
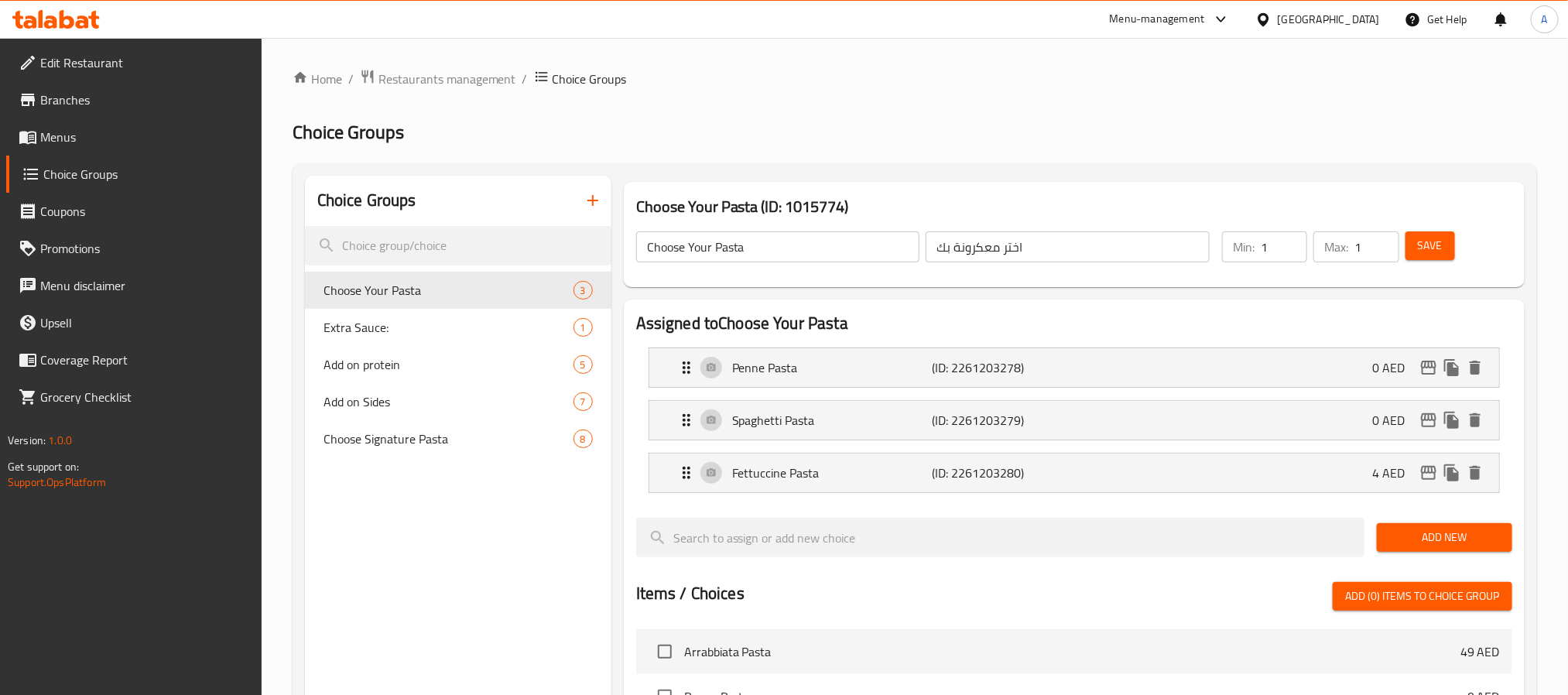
click at [112, 127] on span "Menus" at bounding box center [144, 136] width 209 height 18
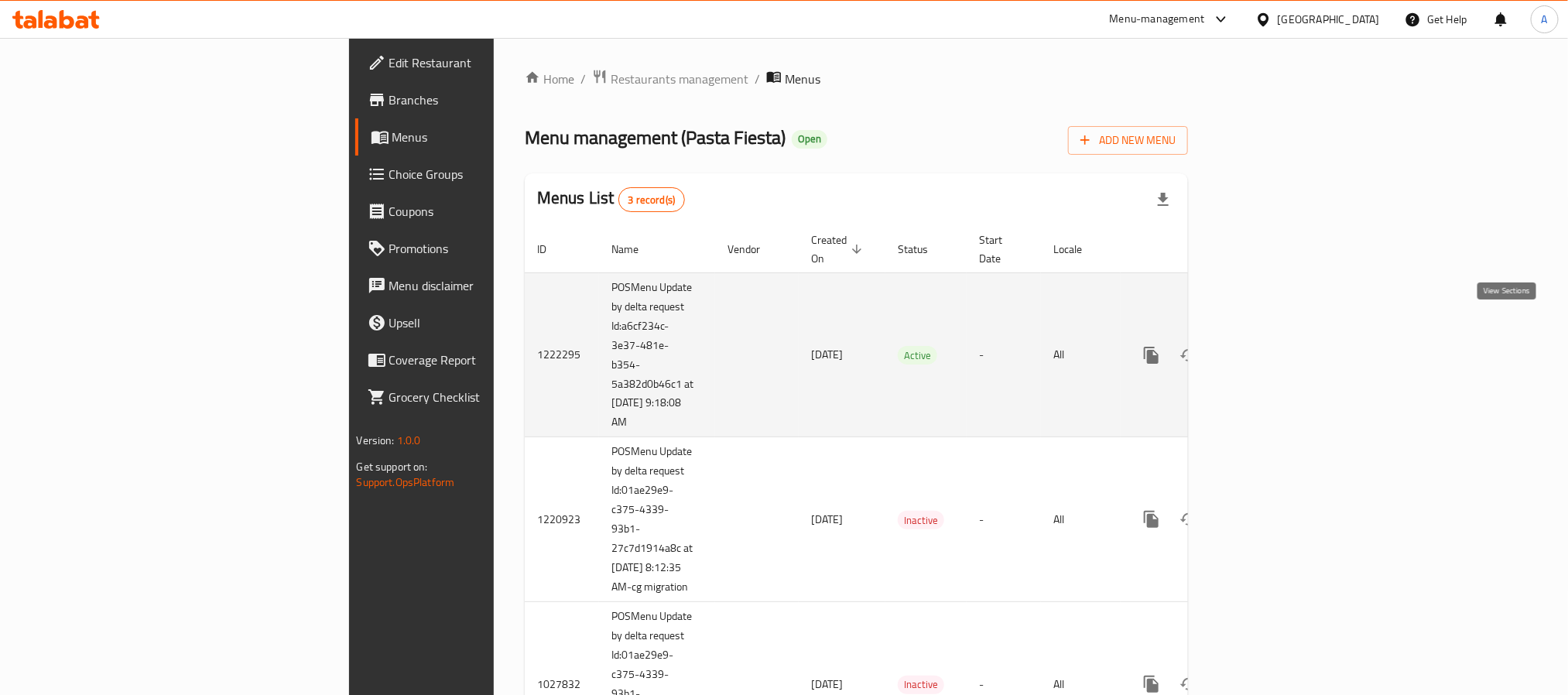
click at [1272, 346] on icon "enhanced table" at bounding box center [1263, 354] width 18 height 18
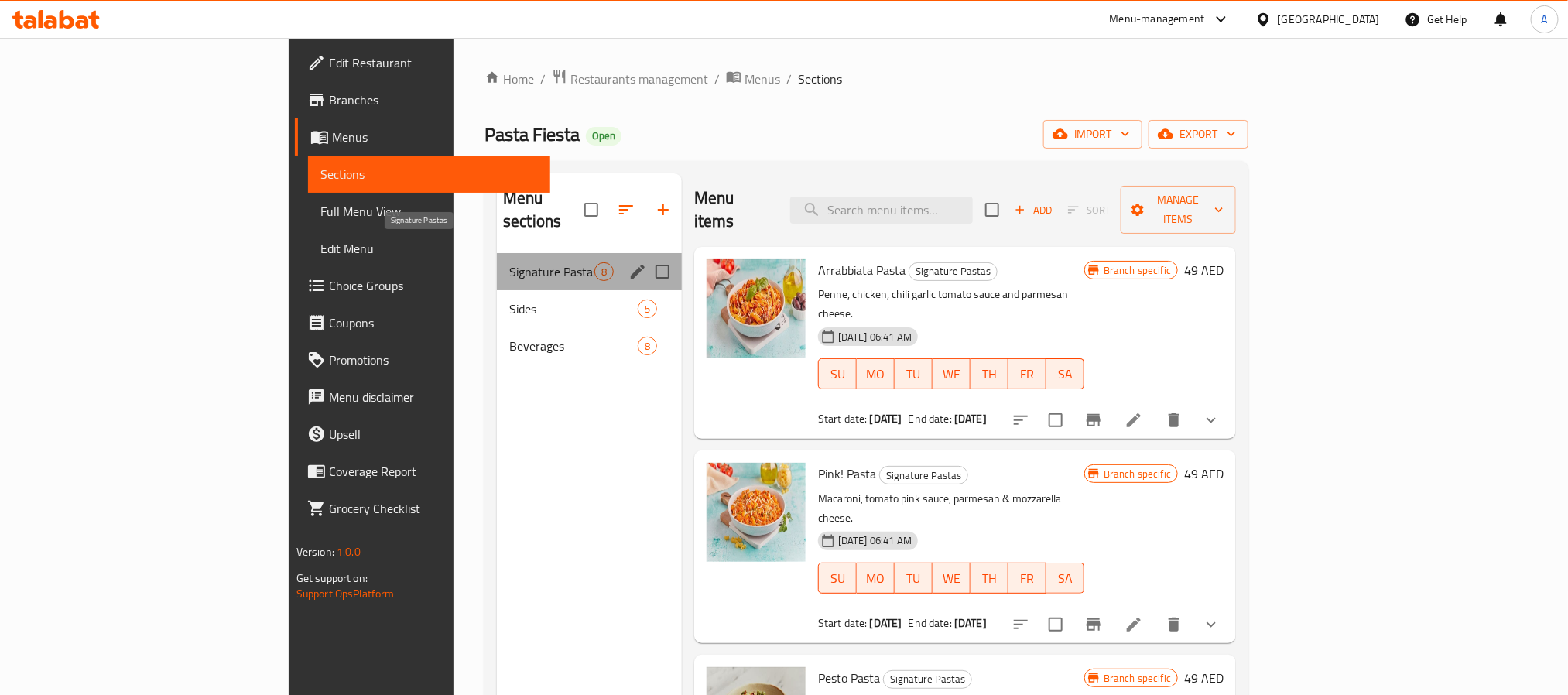
click at [510, 263] on span "Signature Pastas" at bounding box center [552, 271] width 85 height 18
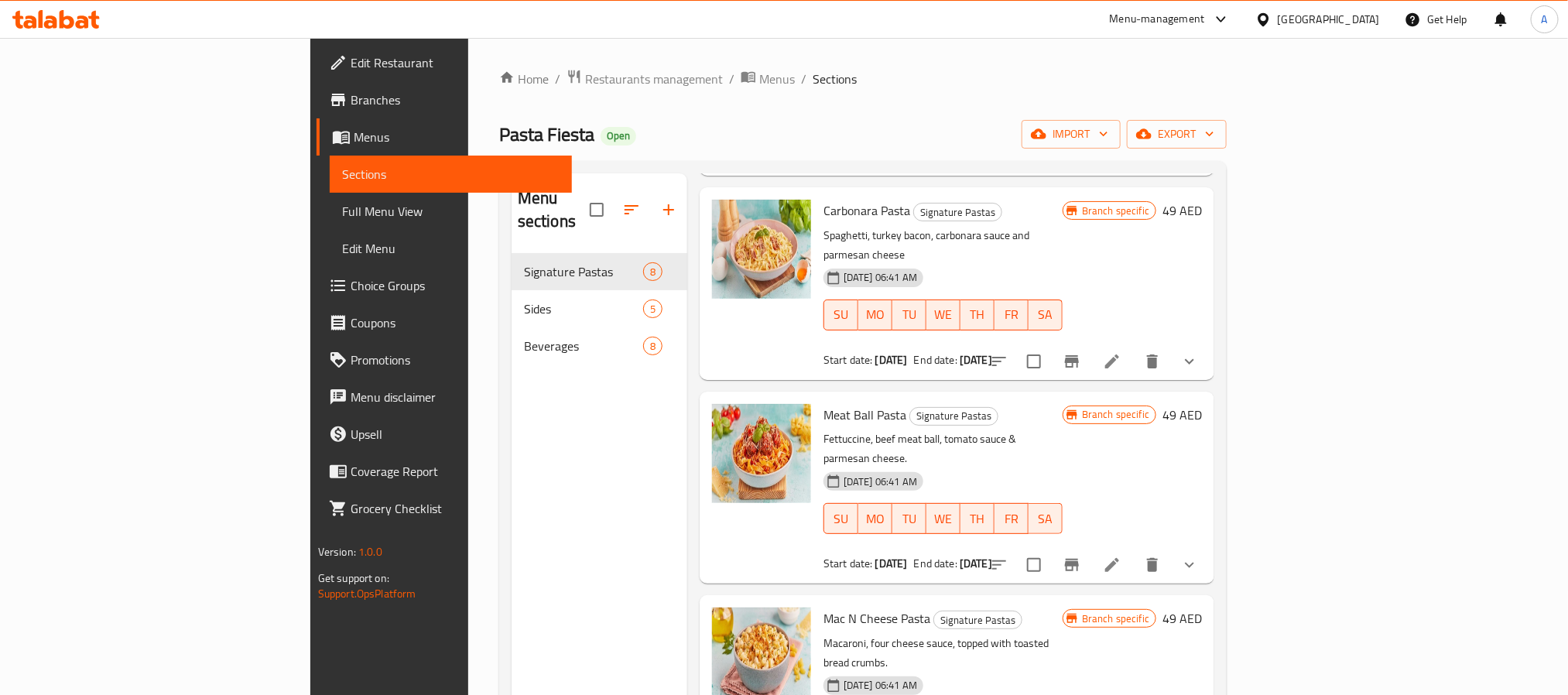
scroll to position [813, 0]
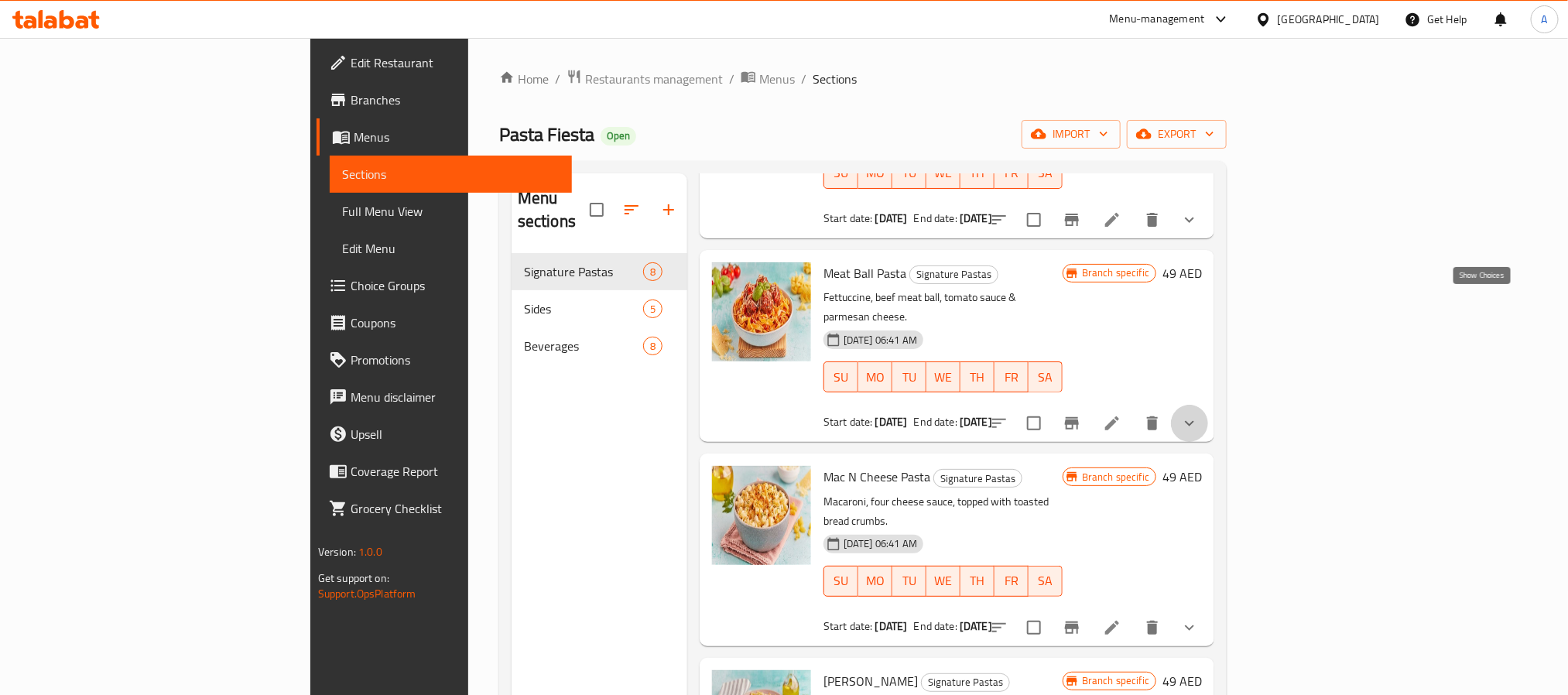
click at [1199, 414] on icon "show more" at bounding box center [1189, 423] width 18 height 18
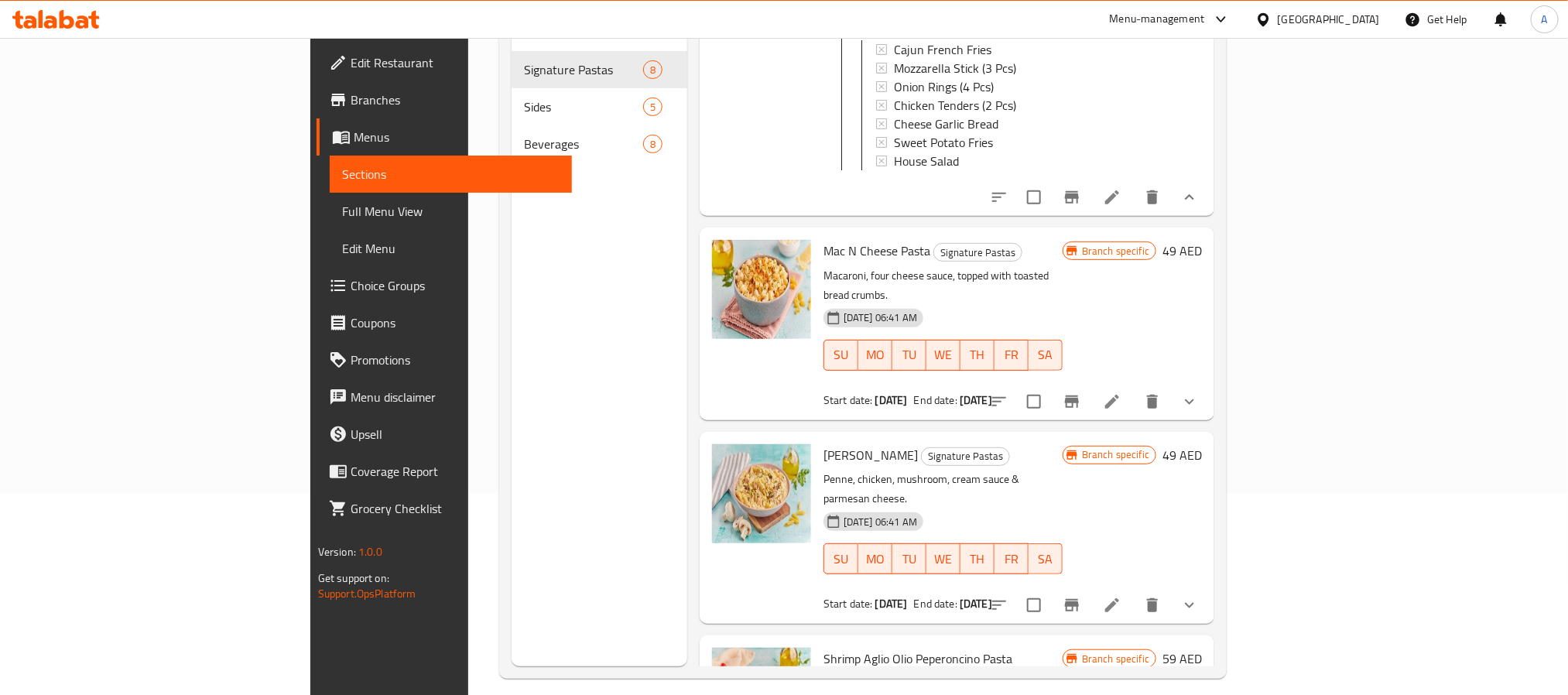
scroll to position [217, 0]
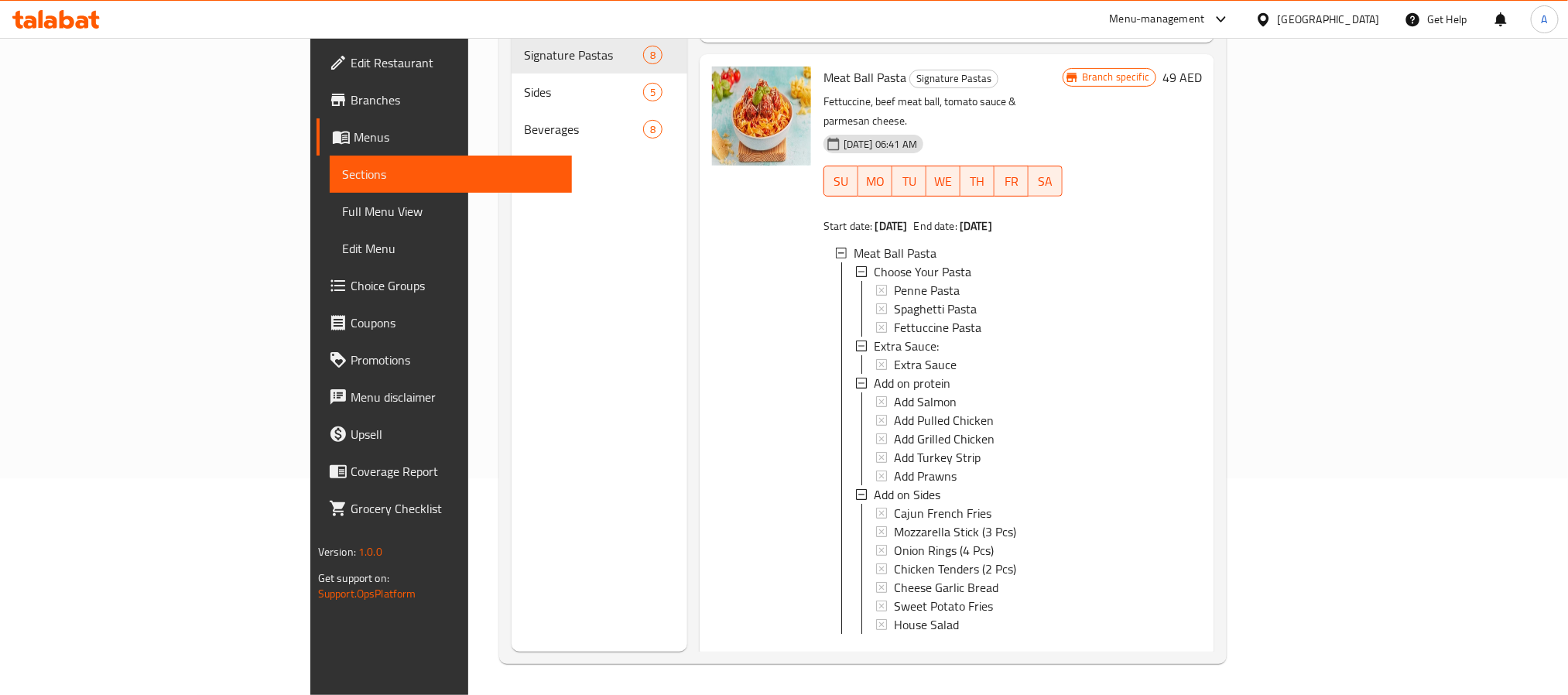
scroll to position [0, 0]
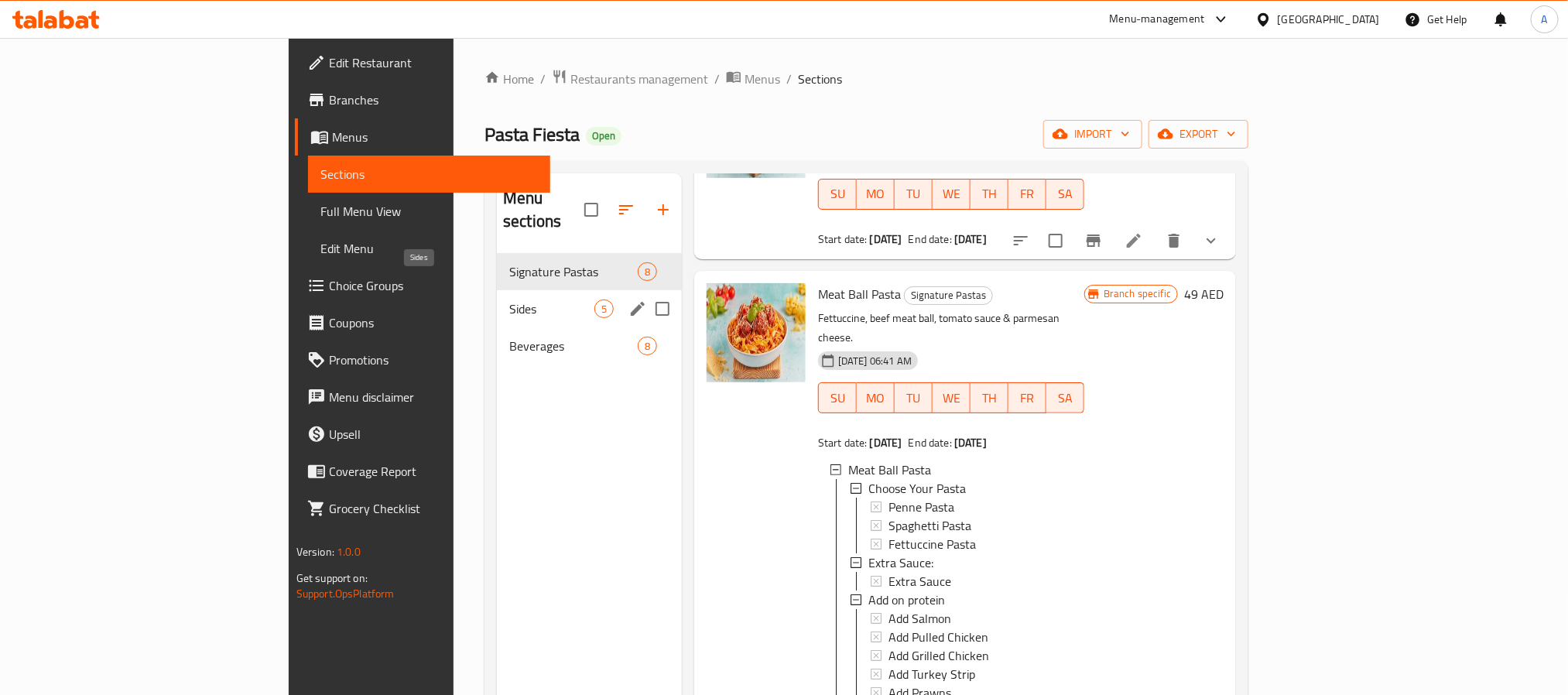
click at [510, 300] on span "Sides" at bounding box center [552, 309] width 85 height 18
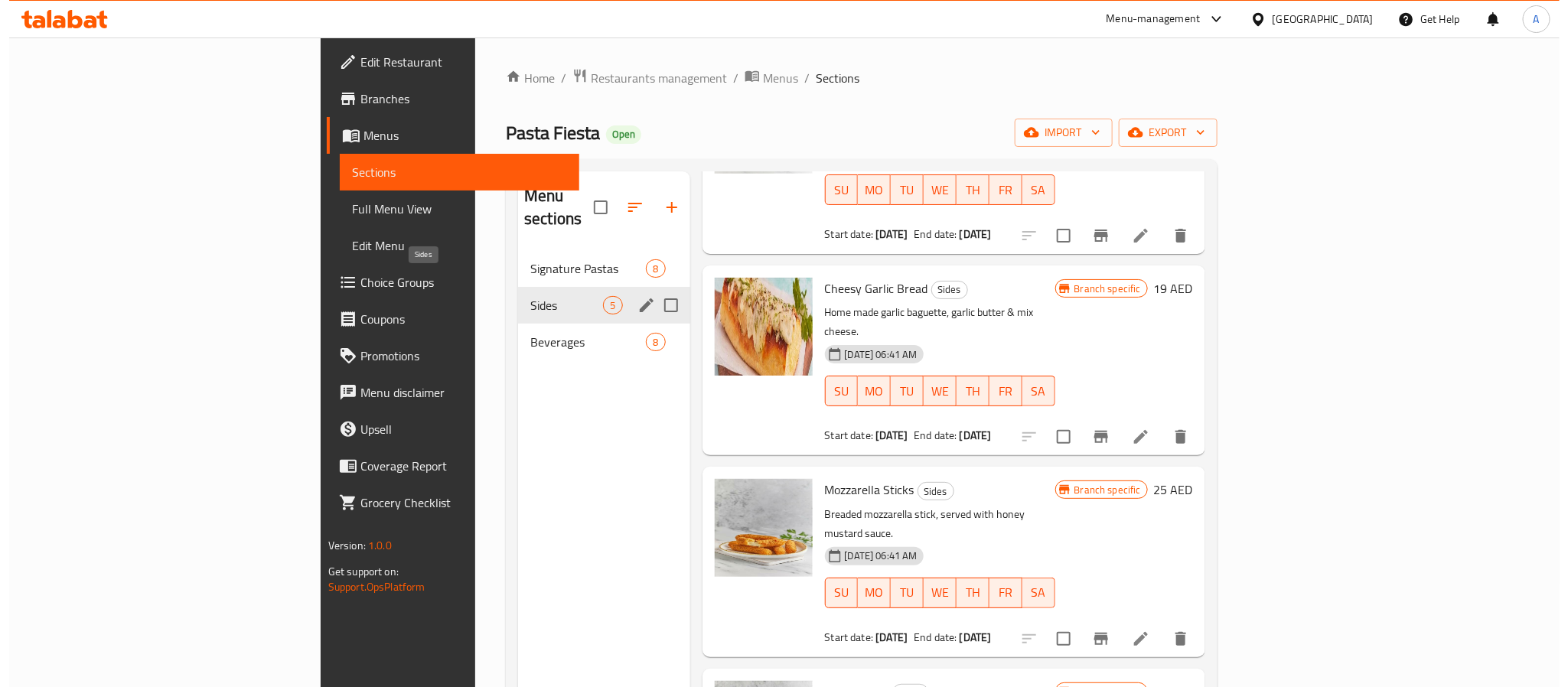
scroll to position [262, 0]
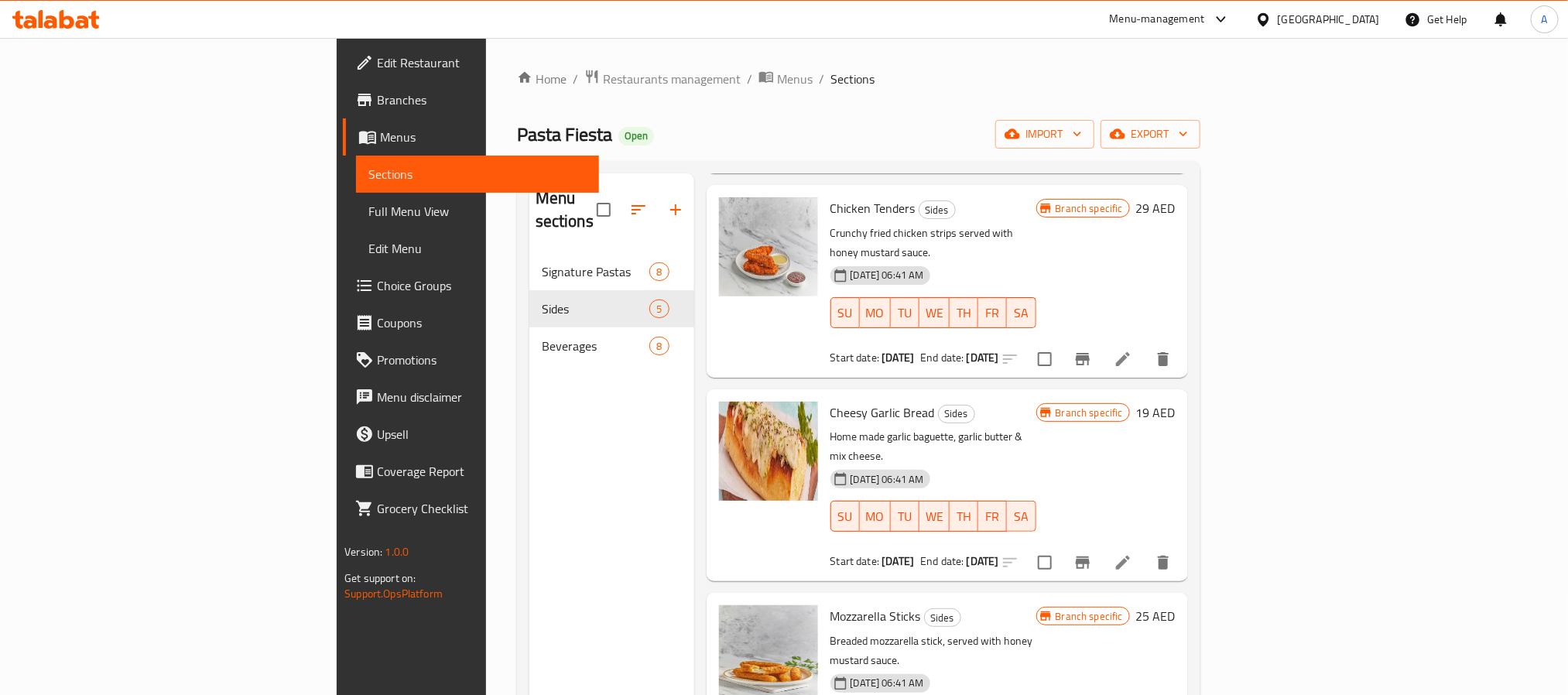
click at [1282, 17] on div "United Arab Emirates" at bounding box center [1329, 20] width 102 height 17
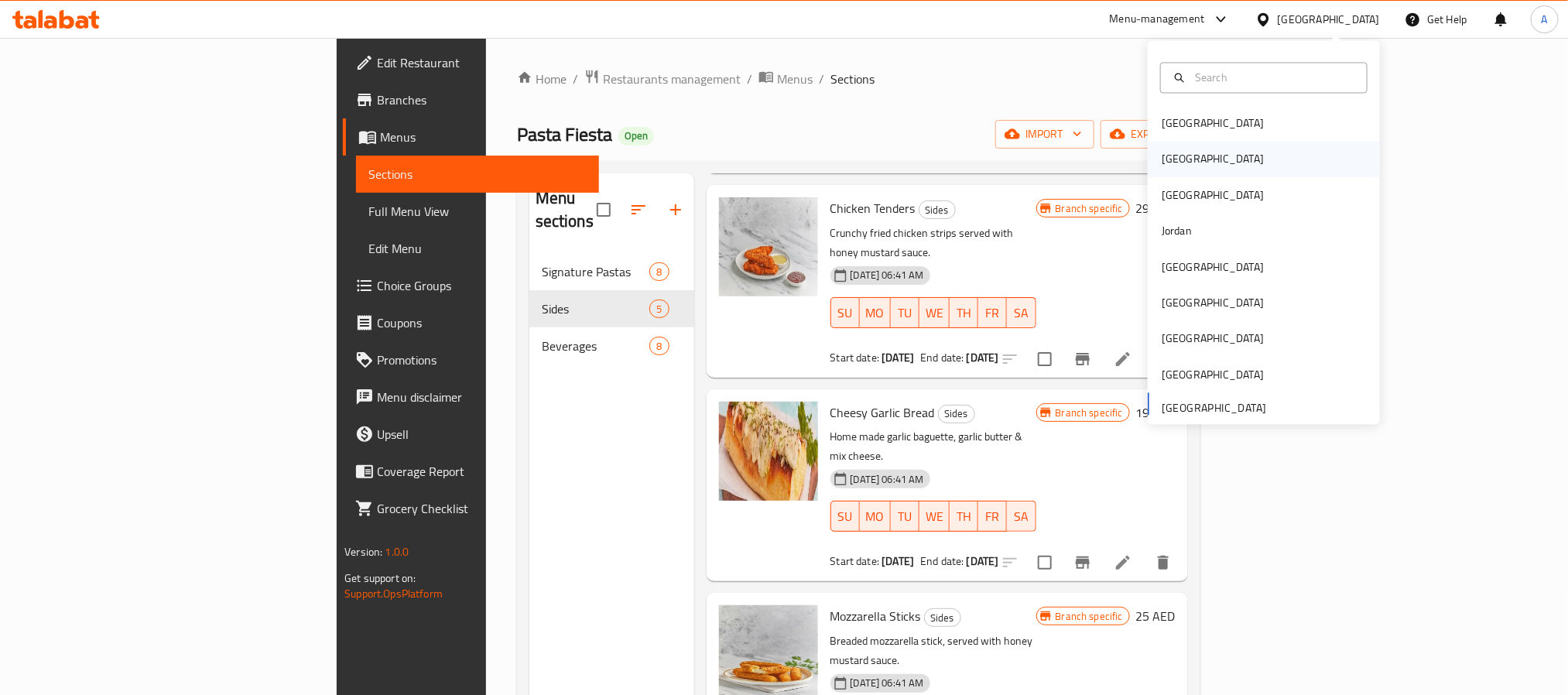
click at [1170, 151] on div "[GEOGRAPHIC_DATA]" at bounding box center [1213, 159] width 127 height 36
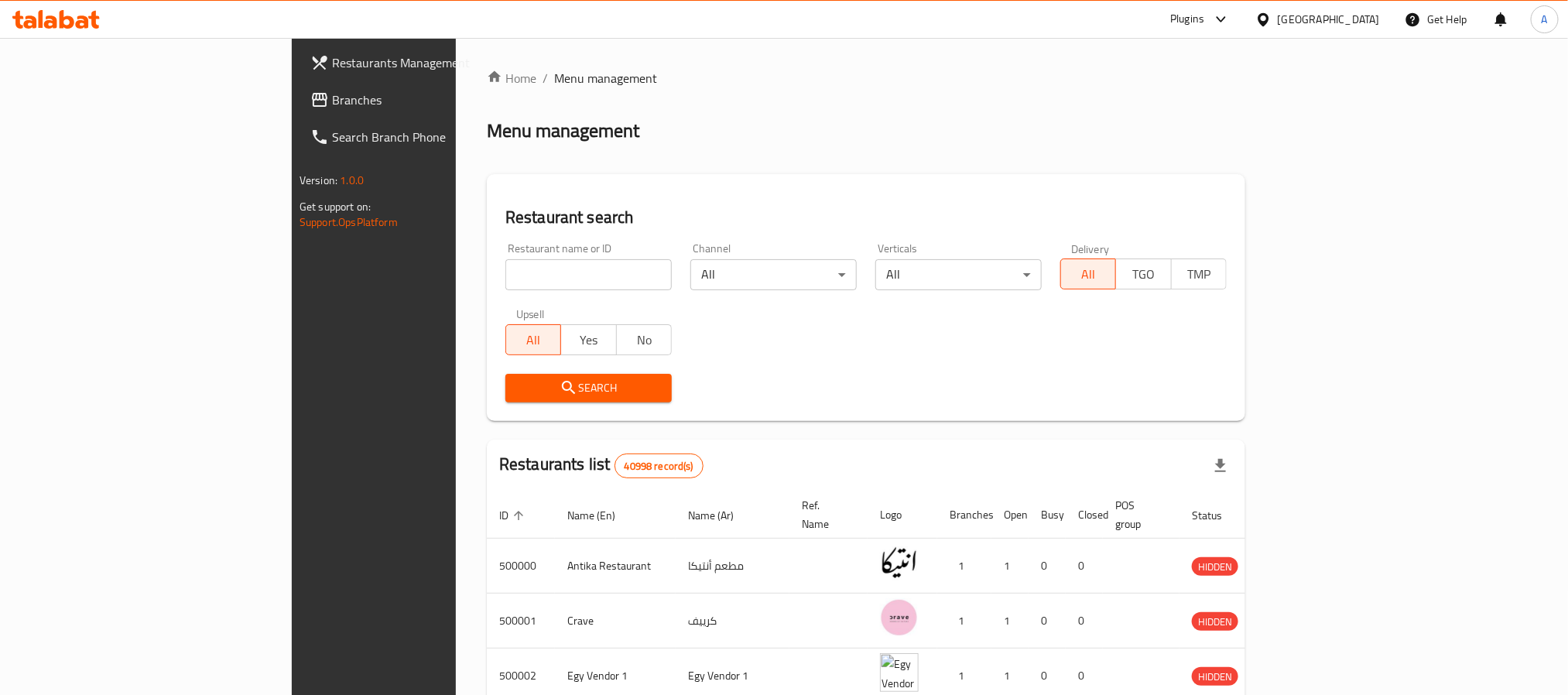
click at [505, 271] on input "search" at bounding box center [589, 275] width 166 height 31
paste input "502519"
type input "502519"
click button "Search" at bounding box center [589, 387] width 166 height 29
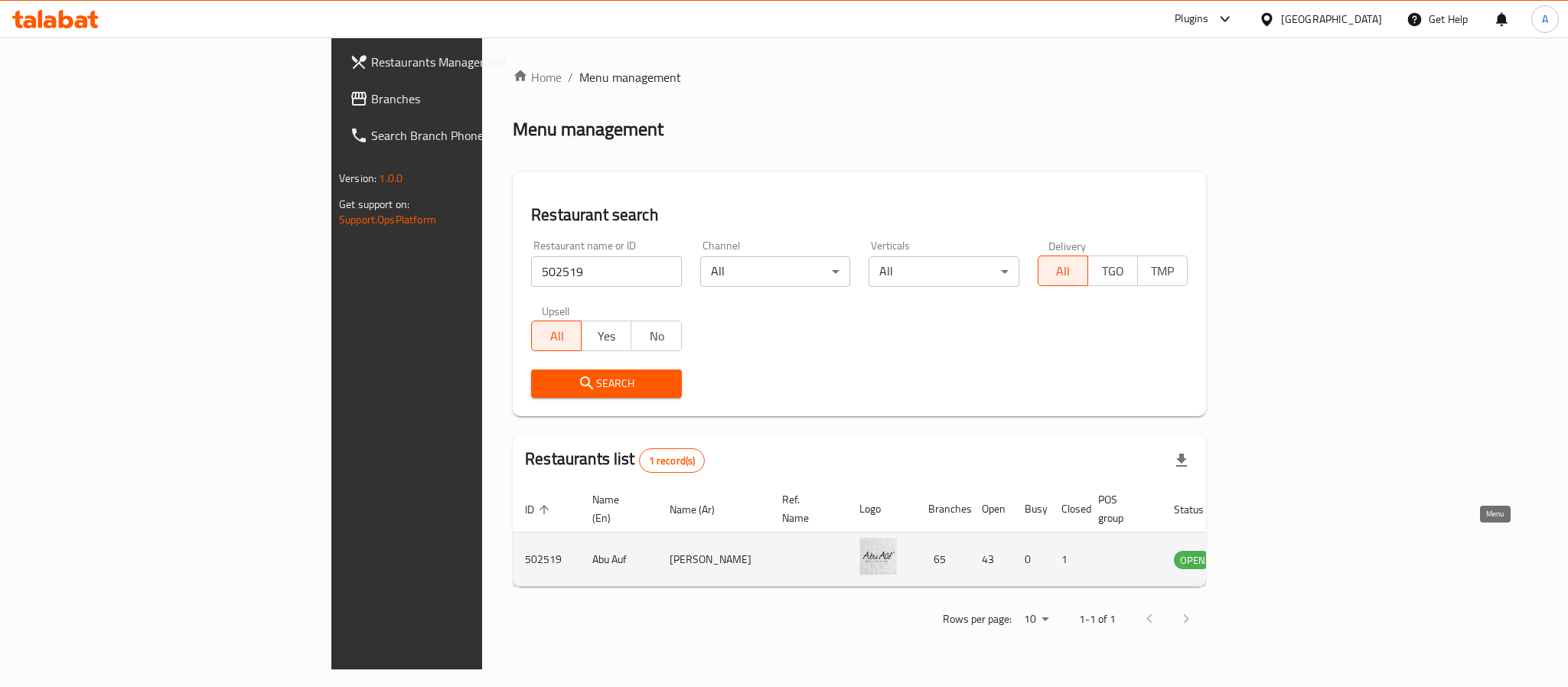
click at [1283, 550] on link "enhanced table" at bounding box center [1268, 559] width 28 height 18
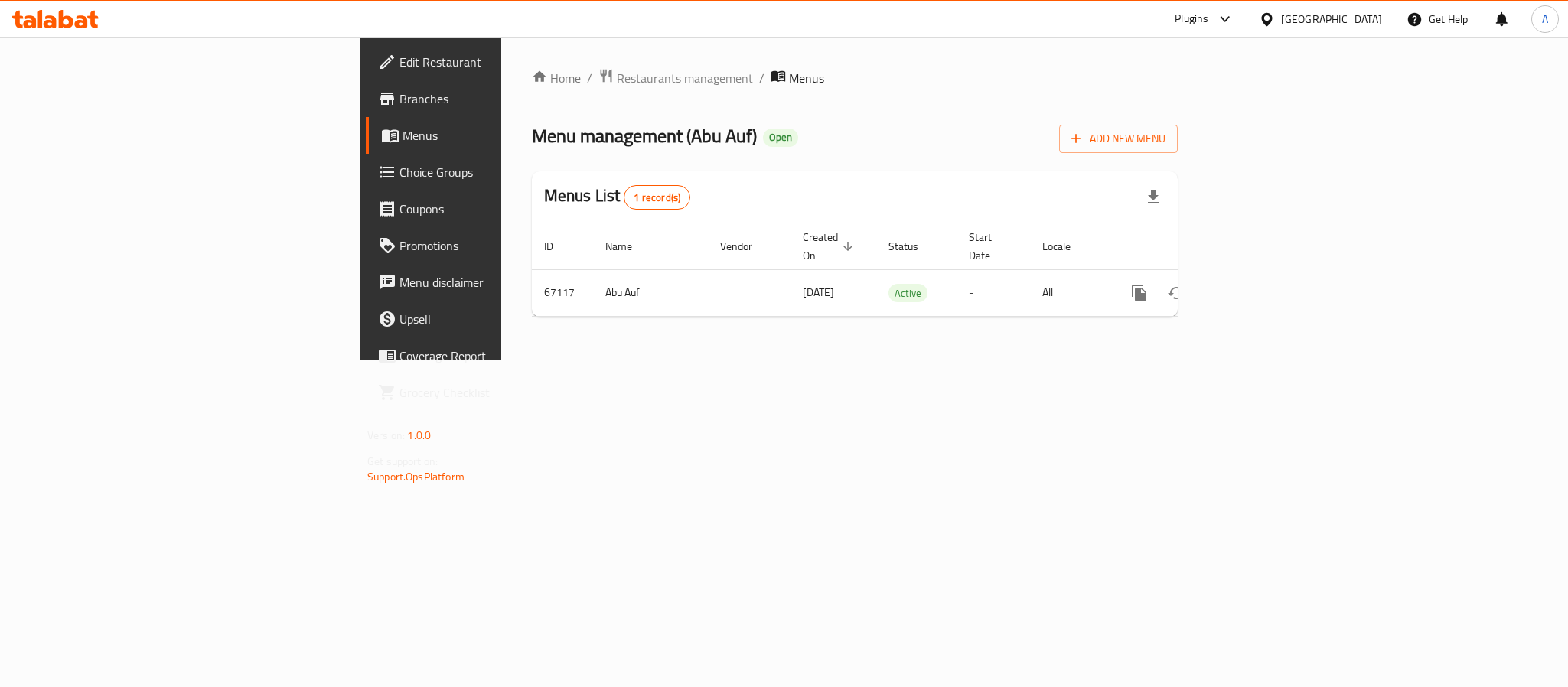
click at [399, 104] on span "Branches" at bounding box center [504, 98] width 210 height 18
